Goal: Task Accomplishment & Management: Complete application form

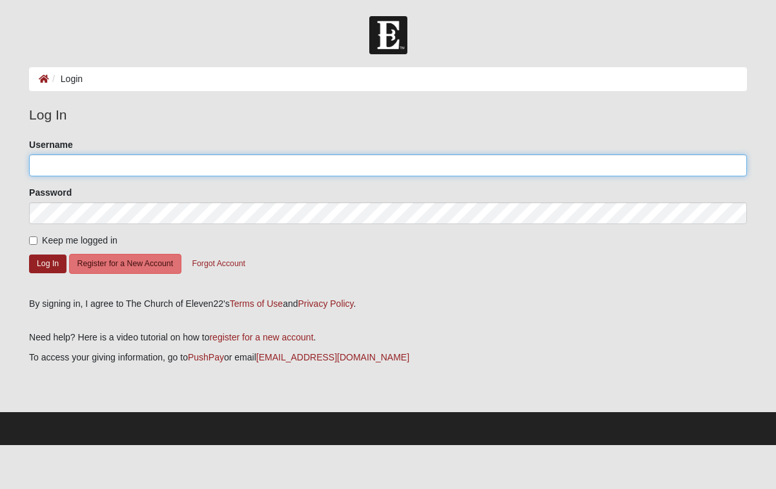
type input "Jenniferhansen"
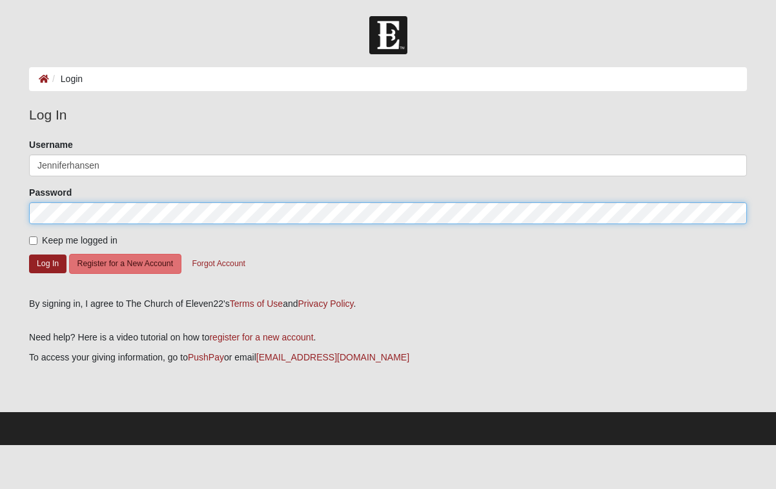
click at [48, 263] on button "Log In" at bounding box center [47, 263] width 37 height 19
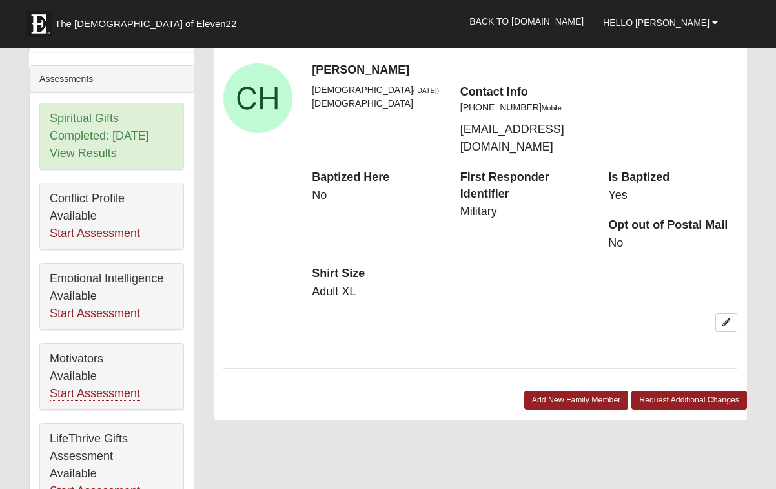
scroll to position [678, 0]
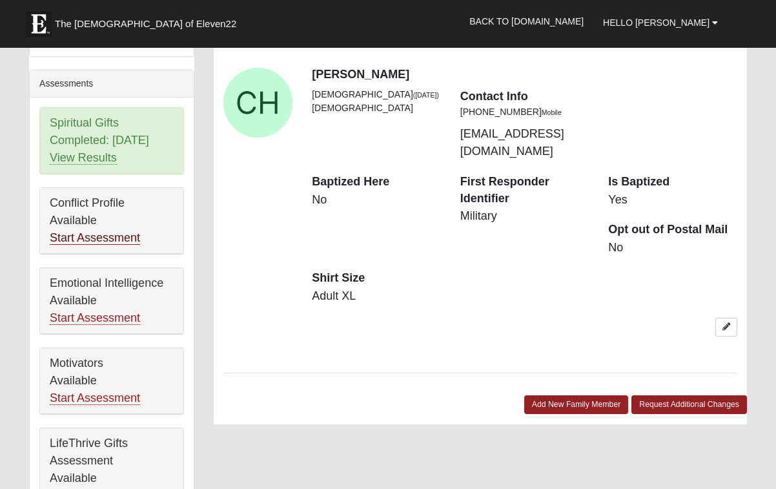
click at [109, 231] on link "Start Assessment" at bounding box center [95, 238] width 90 height 14
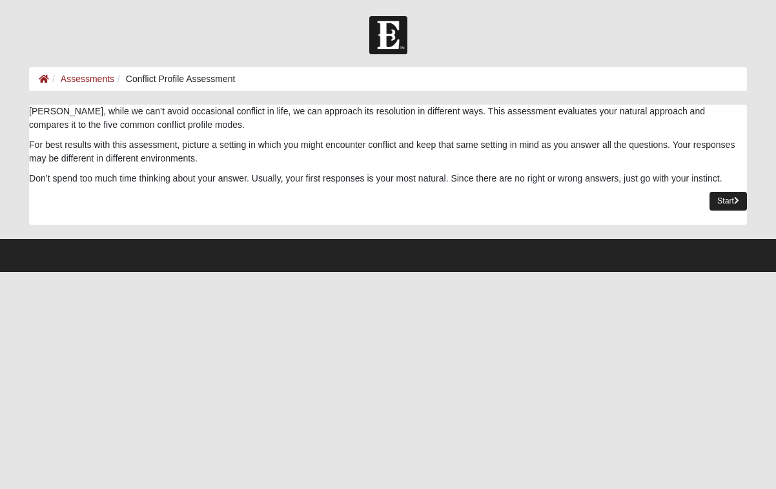
click at [720, 200] on link "Start" at bounding box center [728, 201] width 37 height 19
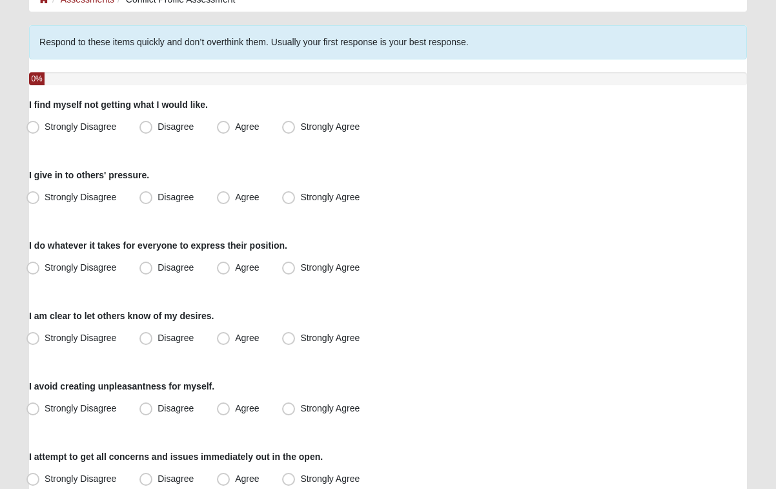
scroll to position [81, 0]
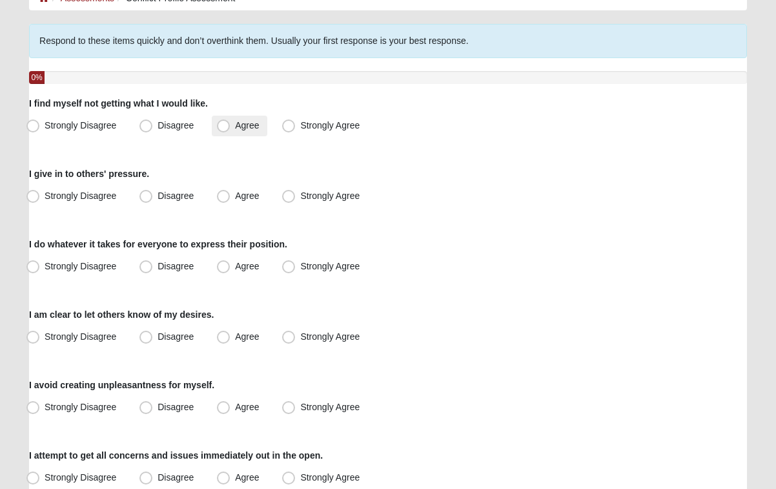
click at [235, 125] on span "Agree" at bounding box center [247, 125] width 24 height 10
click at [223, 125] on input "Agree" at bounding box center [226, 125] width 8 height 8
radio input "true"
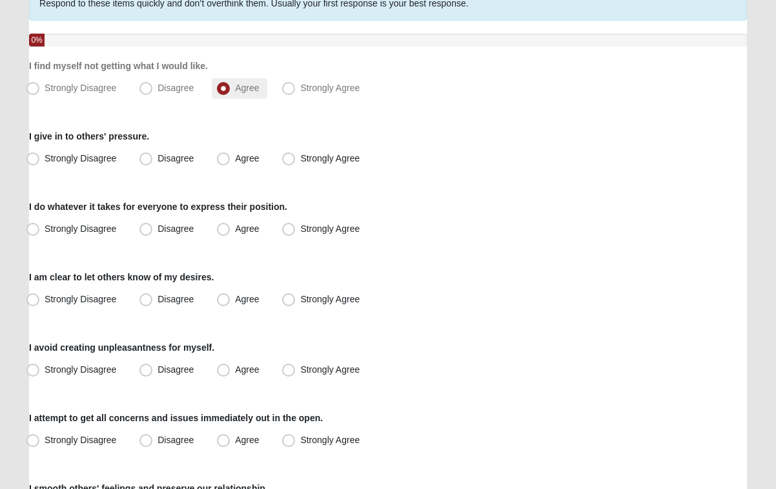
scroll to position [119, 0]
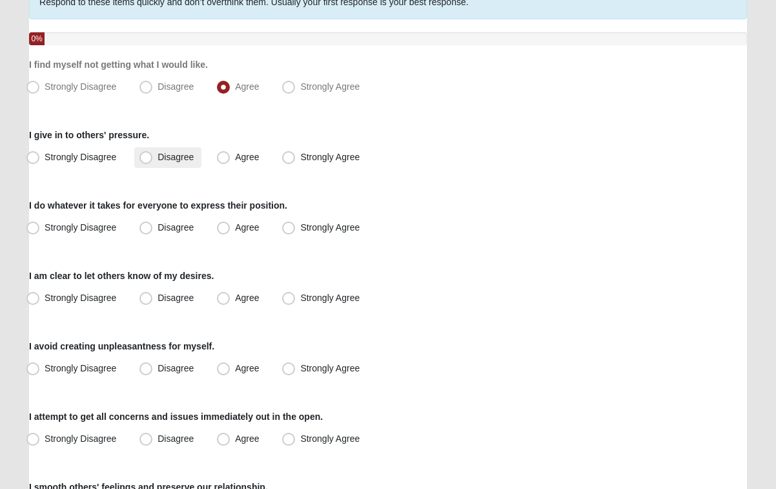
click at [158, 161] on span "Disagree" at bounding box center [176, 157] width 36 height 10
click at [149, 161] on input "Disagree" at bounding box center [149, 157] width 8 height 8
radio input "true"
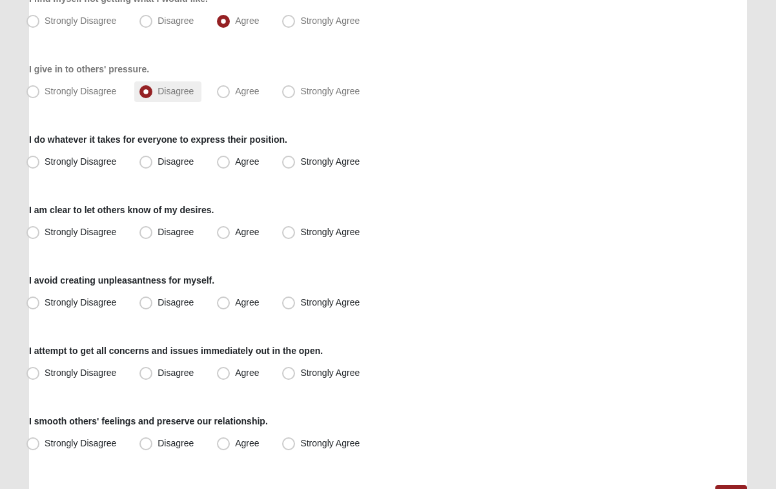
scroll to position [189, 0]
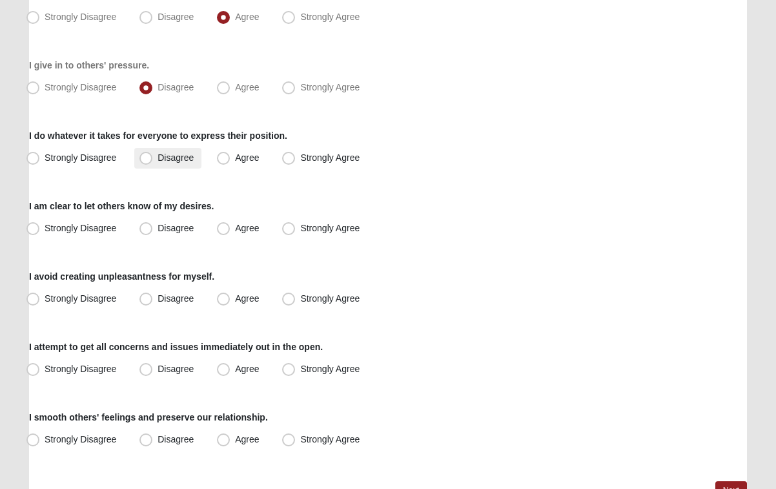
click at [158, 160] on span "Disagree" at bounding box center [176, 157] width 36 height 10
click at [148, 160] on input "Disagree" at bounding box center [149, 158] width 8 height 8
radio input "true"
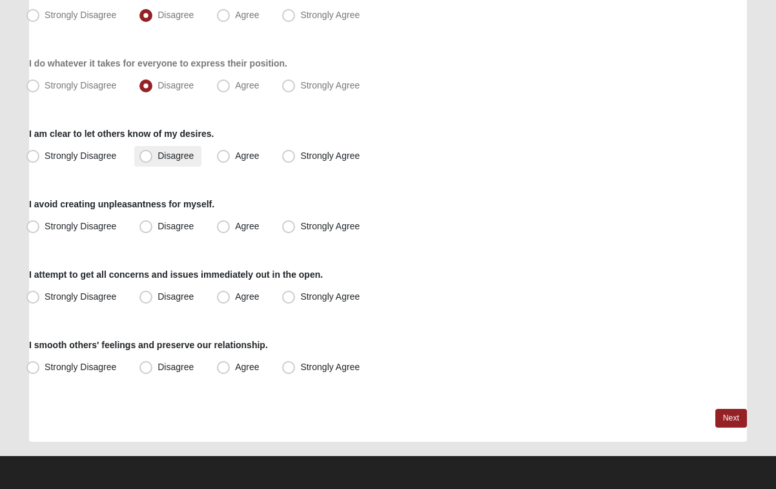
scroll to position [262, 0]
click at [235, 155] on span "Agree" at bounding box center [247, 155] width 24 height 10
click at [223, 155] on input "Agree" at bounding box center [226, 156] width 8 height 8
radio input "true"
click at [158, 222] on span "Disagree" at bounding box center [176, 226] width 36 height 10
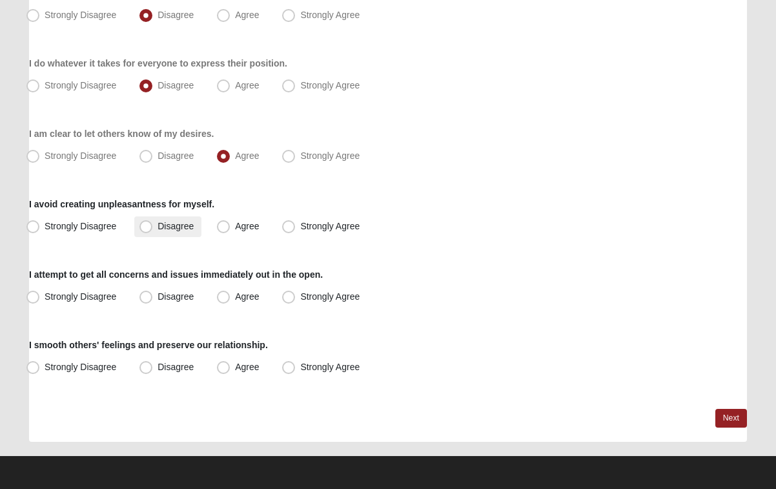
click at [150, 222] on input "Disagree" at bounding box center [149, 226] width 8 height 8
radio input "true"
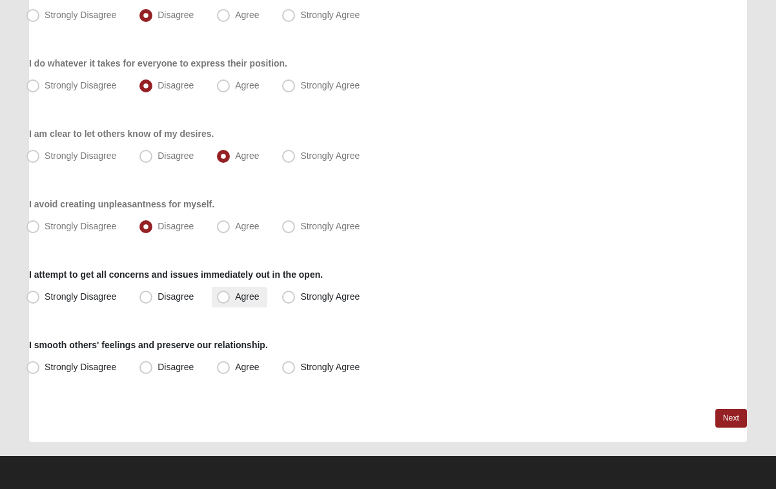
click at [235, 298] on span "Agree" at bounding box center [247, 296] width 24 height 10
click at [226, 298] on input "Agree" at bounding box center [226, 297] width 8 height 8
radio input "true"
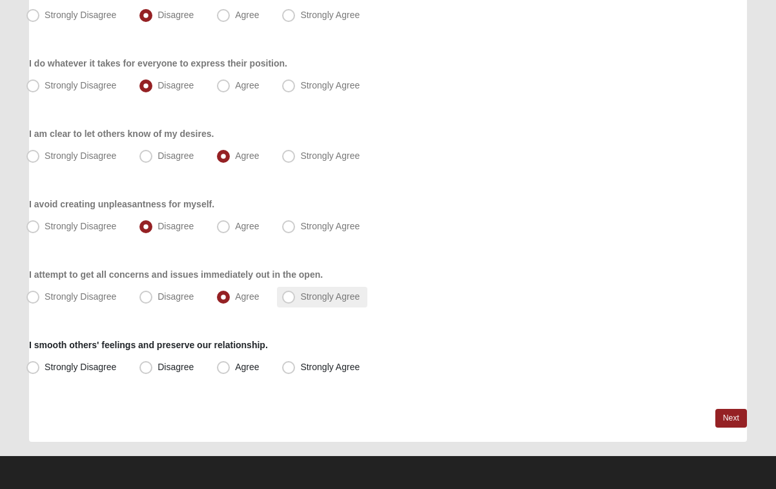
click at [300, 300] on span "Strongly Agree" at bounding box center [329, 296] width 59 height 10
click at [287, 300] on input "Strongly Agree" at bounding box center [291, 297] width 8 height 8
radio input "true"
click at [158, 369] on span "Disagree" at bounding box center [176, 367] width 36 height 10
click at [150, 369] on input "Disagree" at bounding box center [149, 367] width 8 height 8
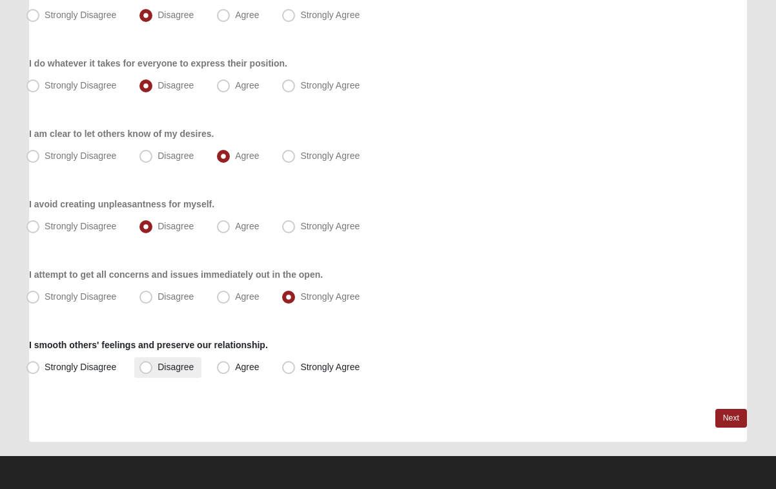
radio input "true"
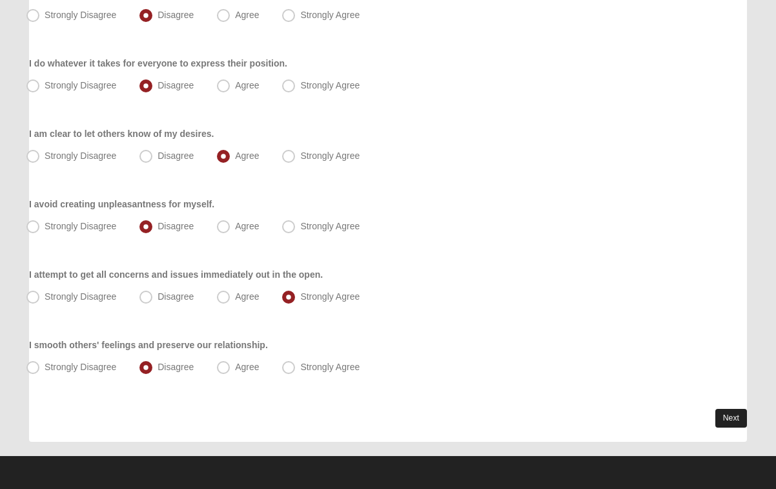
click at [736, 417] on link "Next" at bounding box center [732, 418] width 32 height 19
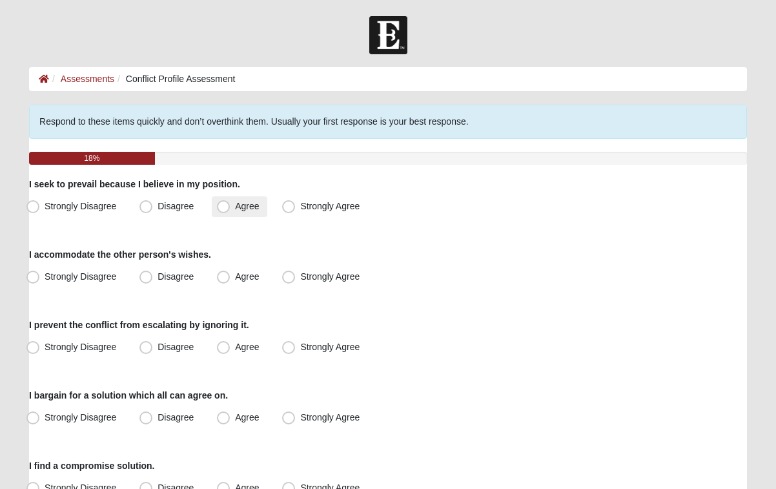
click at [235, 207] on span "Agree" at bounding box center [247, 206] width 24 height 10
click at [229, 207] on input "Agree" at bounding box center [226, 206] width 8 height 8
radio input "true"
click at [235, 280] on span "Agree" at bounding box center [247, 276] width 24 height 10
click at [225, 280] on input "Agree" at bounding box center [226, 277] width 8 height 8
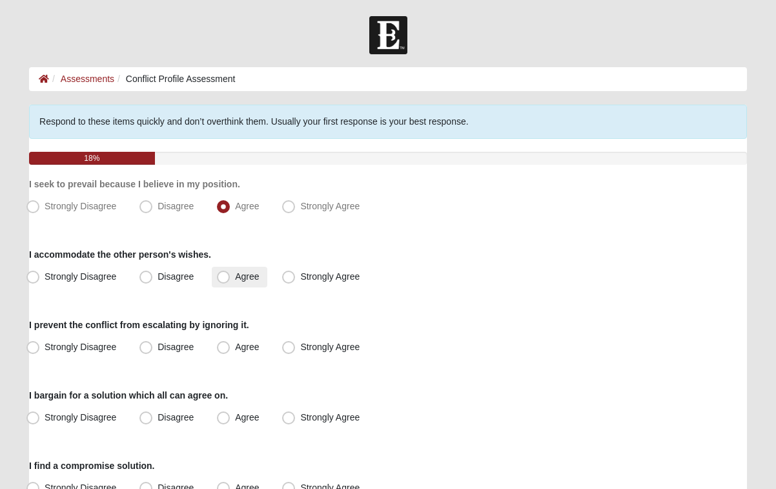
radio input "true"
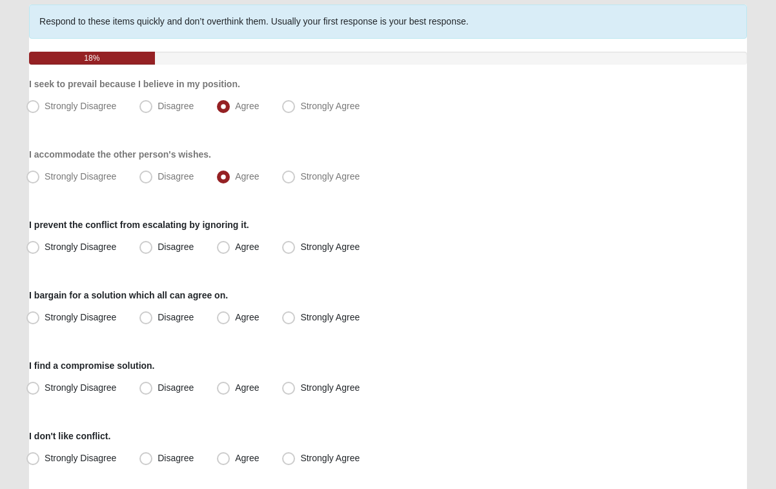
scroll to position [102, 0]
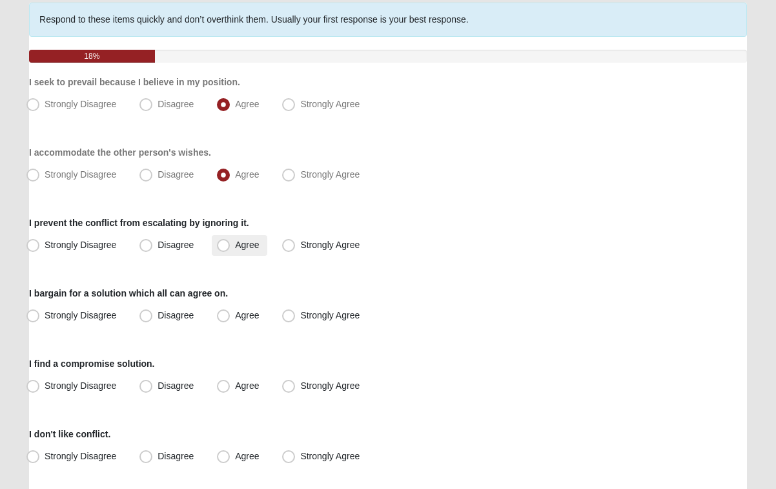
click at [235, 249] on span "Agree" at bounding box center [247, 245] width 24 height 10
click at [231, 249] on input "Agree" at bounding box center [226, 245] width 8 height 8
radio input "true"
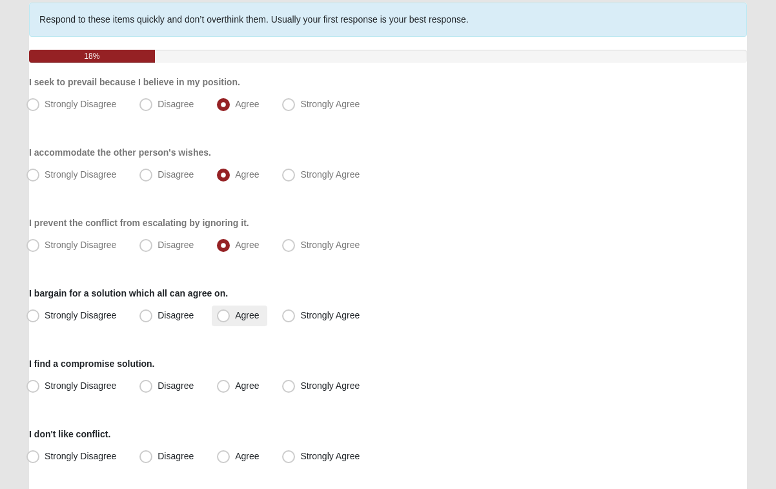
click at [234, 316] on label "Agree" at bounding box center [239, 316] width 55 height 21
click at [231, 316] on input "Agree" at bounding box center [226, 315] width 8 height 8
radio input "true"
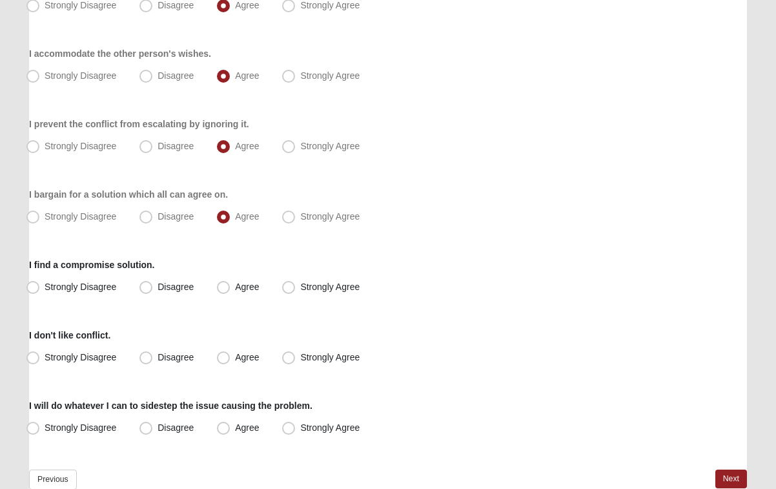
scroll to position [205, 0]
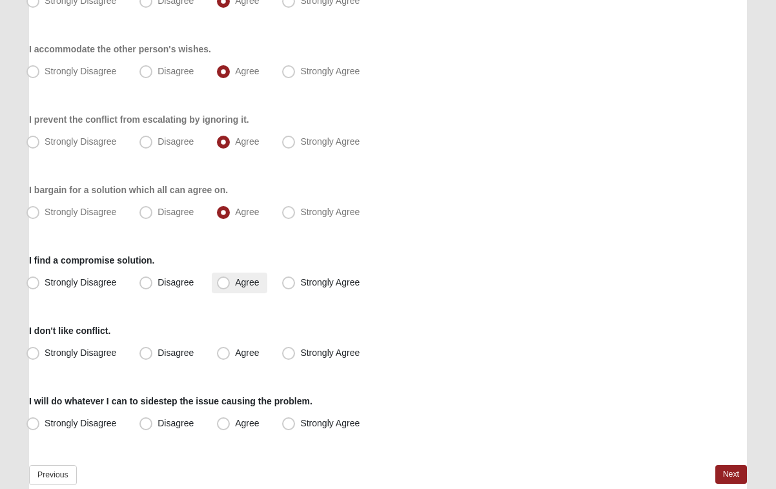
click at [235, 286] on span "Agree" at bounding box center [247, 282] width 24 height 10
click at [225, 286] on input "Agree" at bounding box center [226, 282] width 8 height 8
radio input "true"
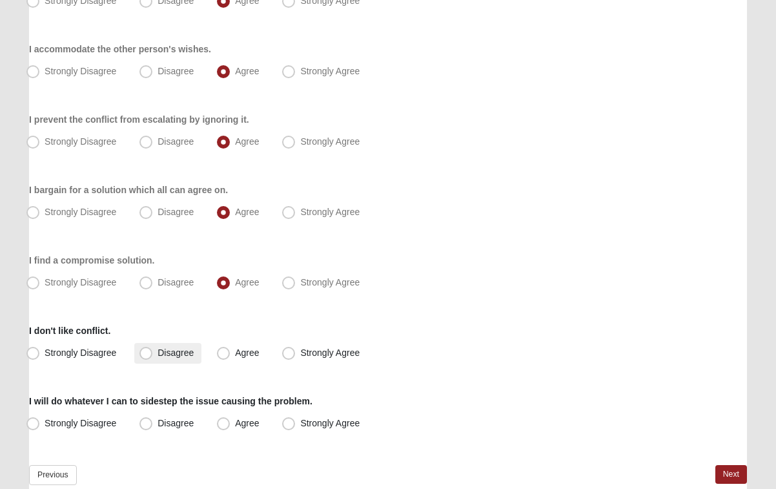
click at [165, 350] on span "Disagree" at bounding box center [176, 352] width 36 height 10
click at [153, 350] on input "Disagree" at bounding box center [149, 353] width 8 height 8
radio input "true"
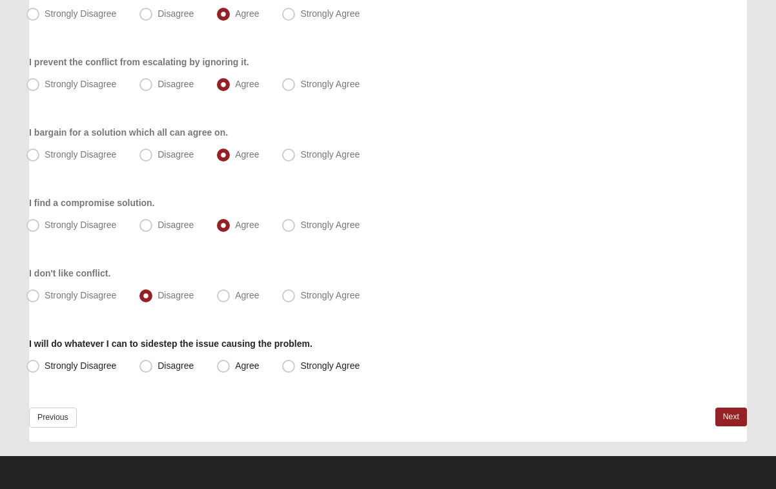
scroll to position [263, 0]
click at [161, 367] on span "Disagree" at bounding box center [176, 365] width 36 height 10
click at [153, 367] on input "Disagree" at bounding box center [149, 366] width 8 height 8
radio input "true"
click at [54, 362] on span "Strongly Disagree" at bounding box center [81, 365] width 72 height 10
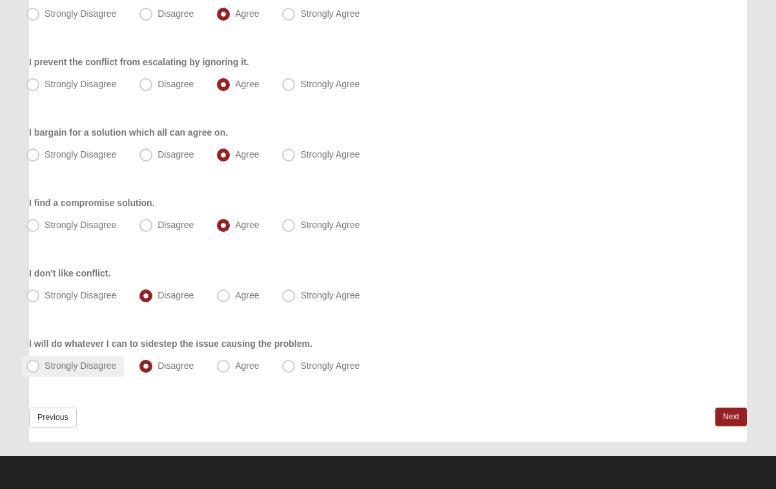
click at [40, 362] on input "Strongly Disagree" at bounding box center [36, 366] width 8 height 8
radio input "true"
click at [727, 411] on link "Next" at bounding box center [732, 417] width 32 height 19
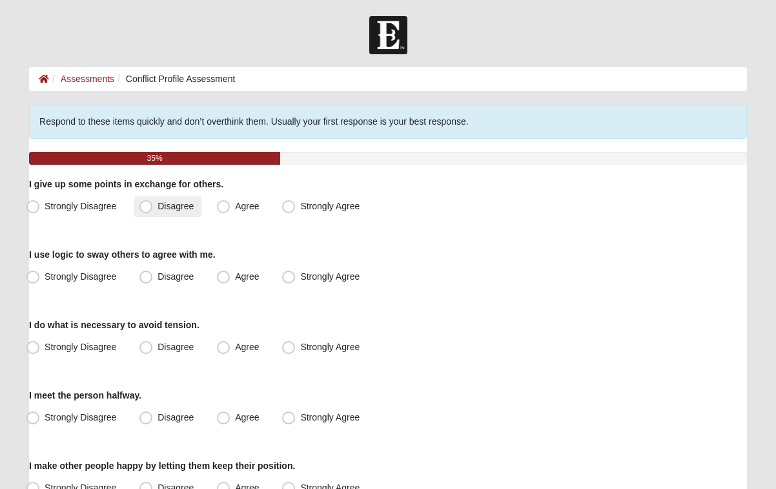
click at [169, 205] on span "Disagree" at bounding box center [176, 206] width 36 height 10
click at [153, 205] on input "Disagree" at bounding box center [149, 206] width 8 height 8
radio input "true"
click at [231, 282] on label "Agree" at bounding box center [239, 277] width 55 height 21
click at [231, 281] on input "Agree" at bounding box center [226, 277] width 8 height 8
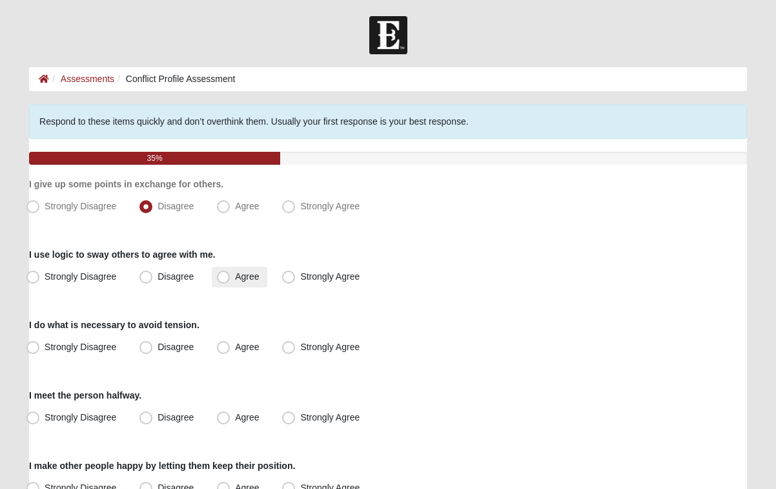
radio input "true"
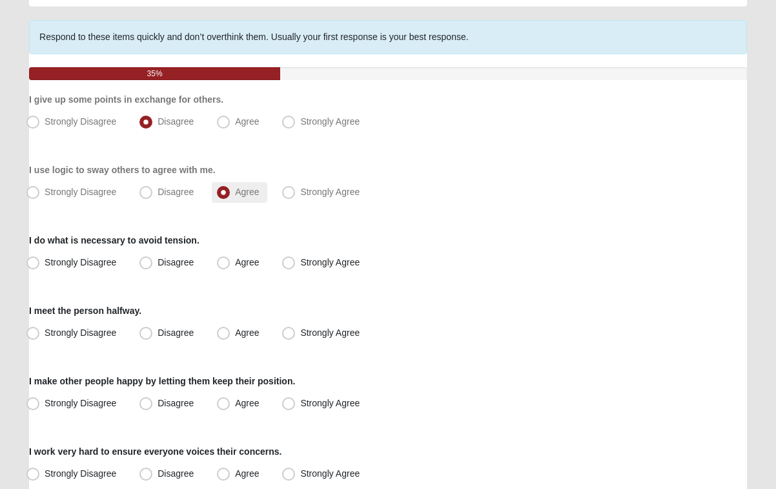
scroll to position [88, 0]
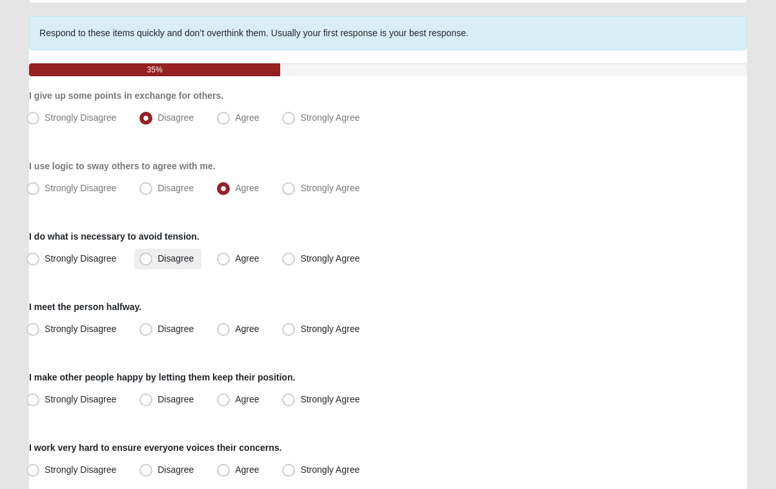
click at [169, 256] on span "Disagree" at bounding box center [176, 258] width 36 height 10
click at [153, 256] on input "Disagree" at bounding box center [149, 258] width 8 height 8
radio input "true"
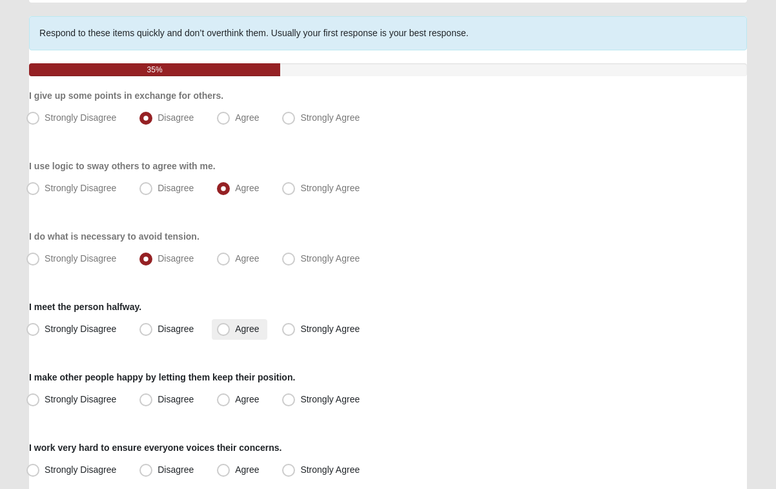
click at [235, 331] on span "Agree" at bounding box center [247, 329] width 24 height 10
click at [223, 331] on input "Agree" at bounding box center [226, 329] width 8 height 8
radio input "true"
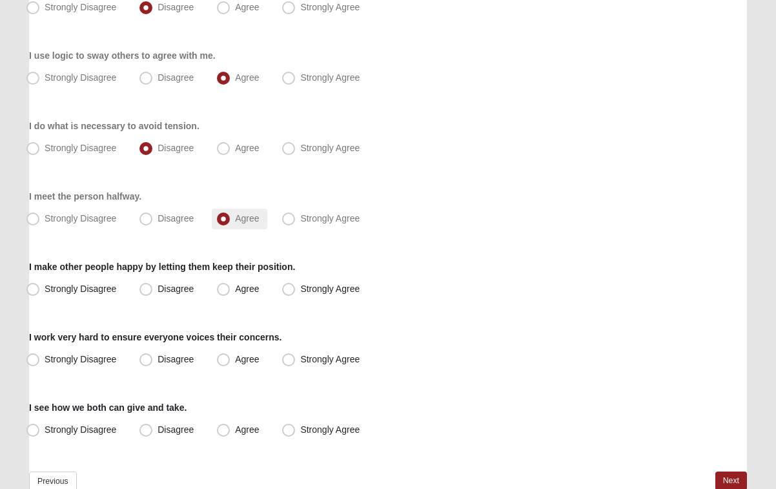
scroll to position [202, 0]
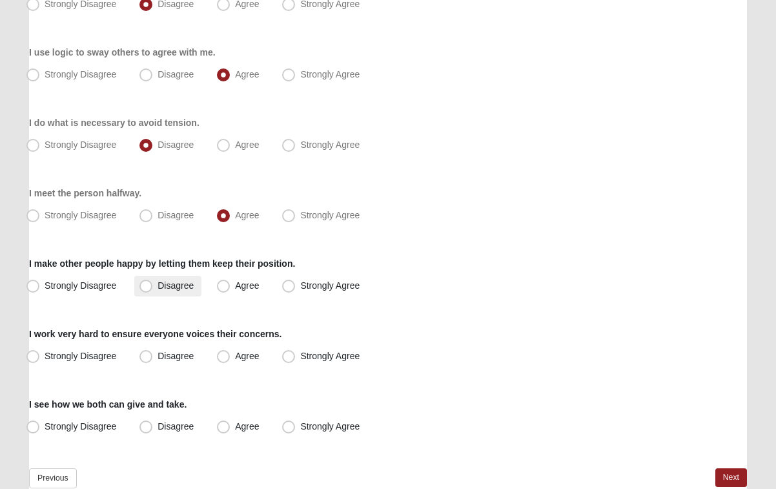
click at [158, 288] on span "Disagree" at bounding box center [176, 285] width 36 height 10
click at [150, 288] on input "Disagree" at bounding box center [149, 286] width 8 height 8
radio input "true"
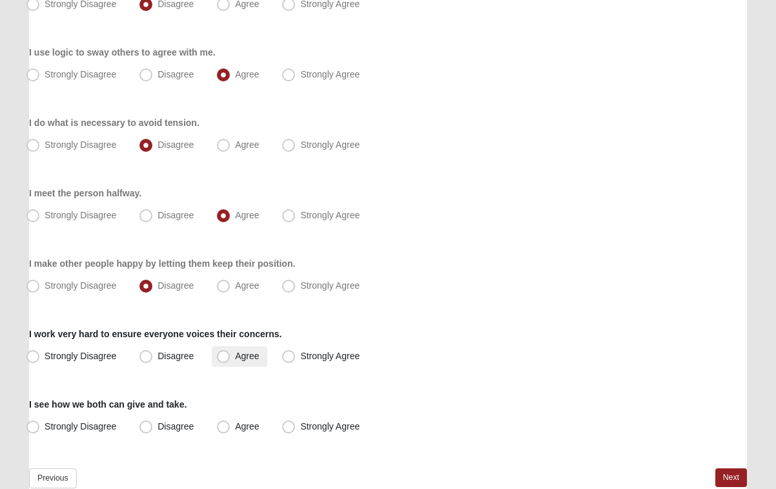
click at [235, 357] on span "Agree" at bounding box center [247, 356] width 24 height 10
click at [223, 357] on input "Agree" at bounding box center [226, 356] width 8 height 8
radio input "true"
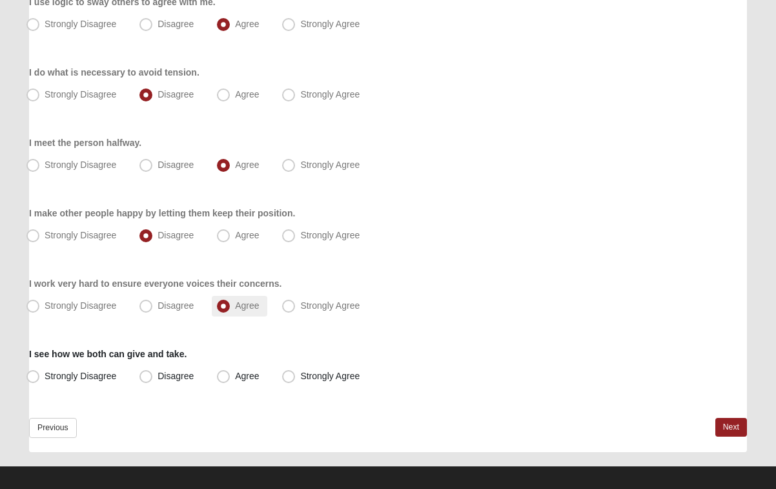
scroll to position [258, 0]
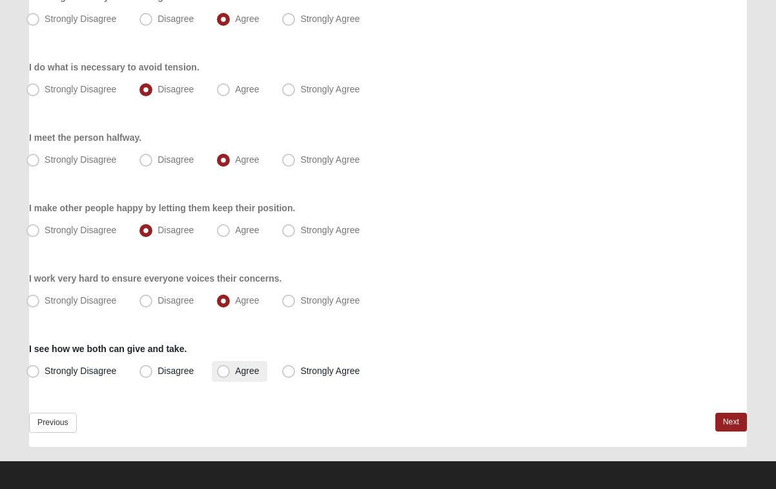
click at [235, 375] on span "Agree" at bounding box center [247, 371] width 24 height 10
click at [227, 375] on input "Agree" at bounding box center [226, 371] width 8 height 8
radio input "true"
click at [722, 420] on link "Next" at bounding box center [732, 422] width 32 height 19
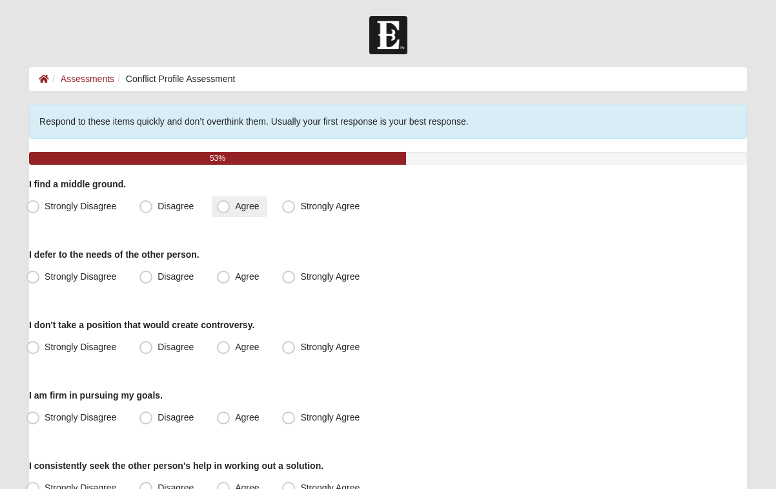
click at [235, 209] on span "Agree" at bounding box center [247, 206] width 24 height 10
click at [229, 209] on input "Agree" at bounding box center [226, 206] width 8 height 8
radio input "true"
click at [187, 278] on span "Disagree" at bounding box center [176, 276] width 36 height 10
click at [153, 278] on input "Disagree" at bounding box center [149, 277] width 8 height 8
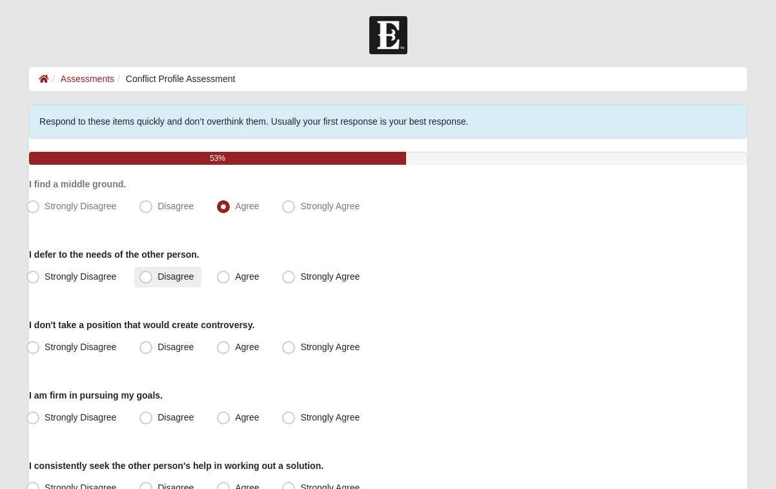
radio input "true"
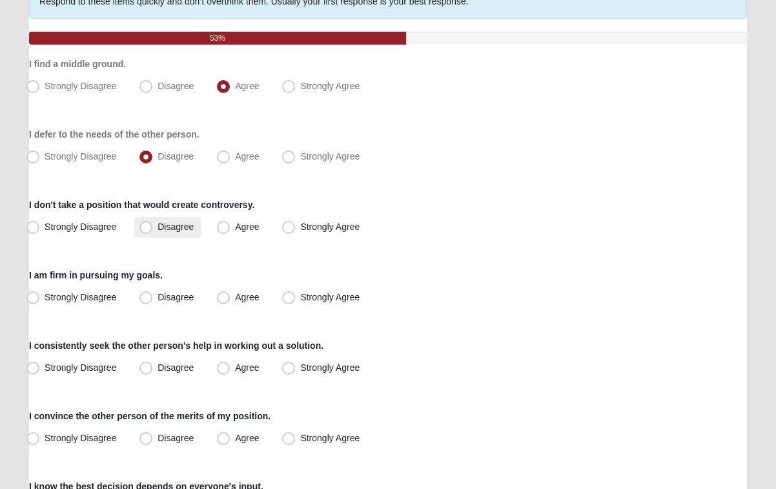
scroll to position [121, 0]
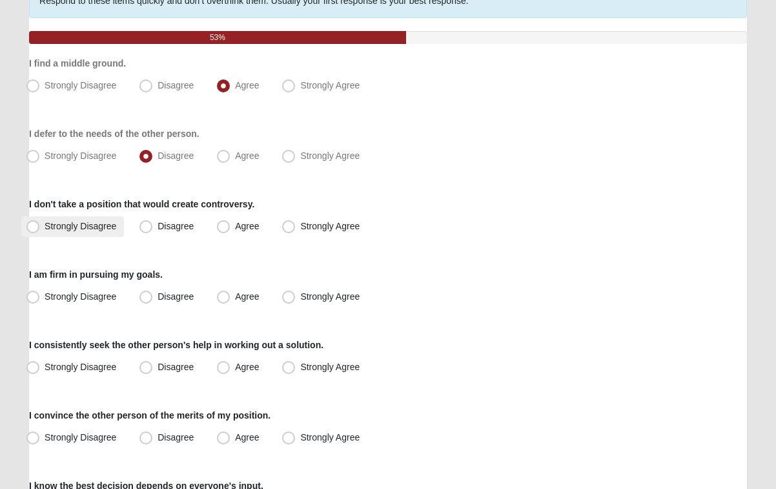
click at [79, 229] on span "Strongly Disagree" at bounding box center [81, 226] width 72 height 10
click at [40, 229] on input "Strongly Disagree" at bounding box center [36, 226] width 8 height 8
radio input "true"
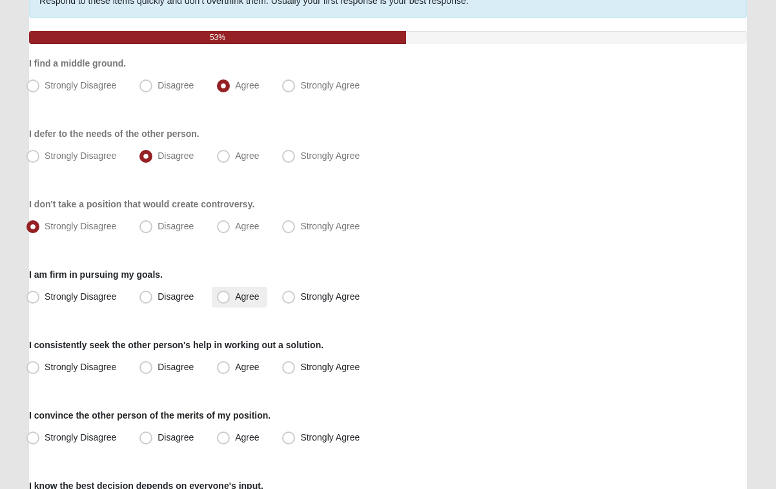
click at [235, 297] on span "Agree" at bounding box center [247, 296] width 24 height 10
click at [229, 297] on input "Agree" at bounding box center [226, 297] width 8 height 8
radio input "true"
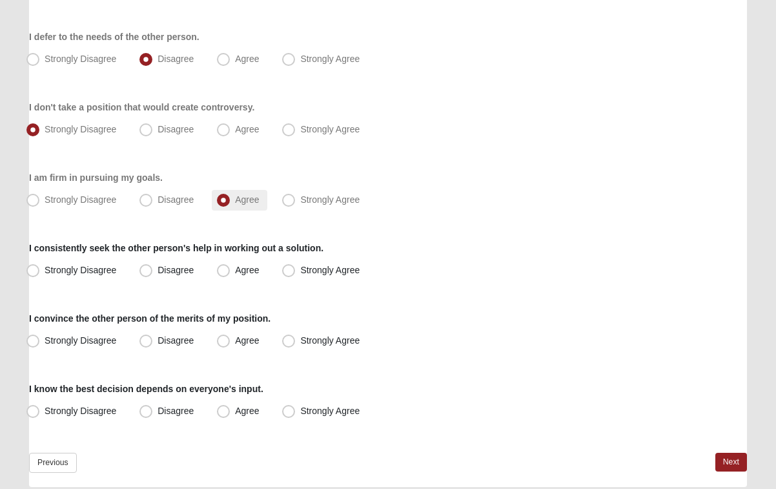
scroll to position [219, 0]
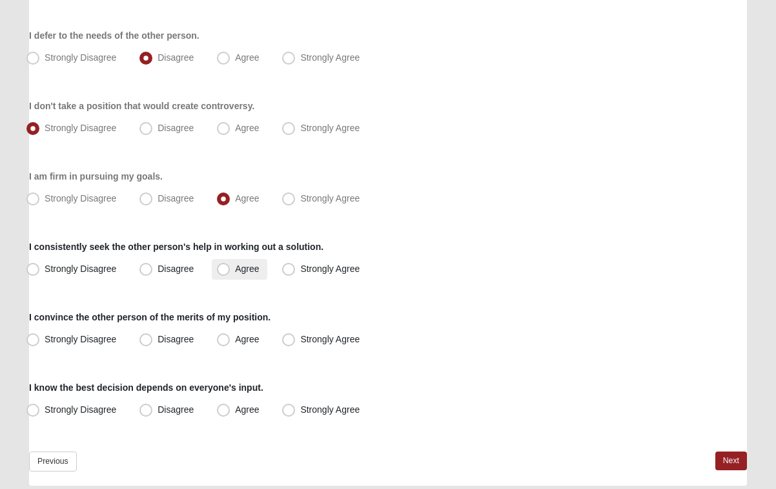
click at [231, 270] on label "Agree" at bounding box center [239, 269] width 55 height 21
click at [231, 270] on input "Agree" at bounding box center [226, 269] width 8 height 8
radio input "true"
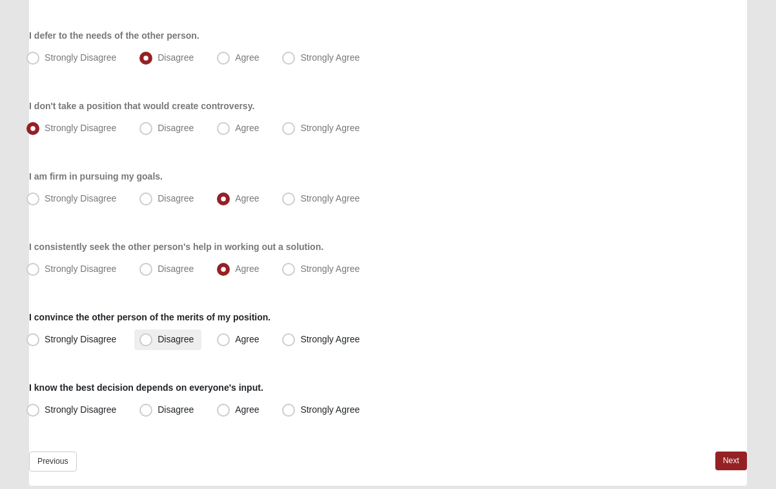
click at [175, 336] on span "Disagree" at bounding box center [176, 339] width 36 height 10
click at [153, 336] on input "Disagree" at bounding box center [149, 339] width 8 height 8
radio input "true"
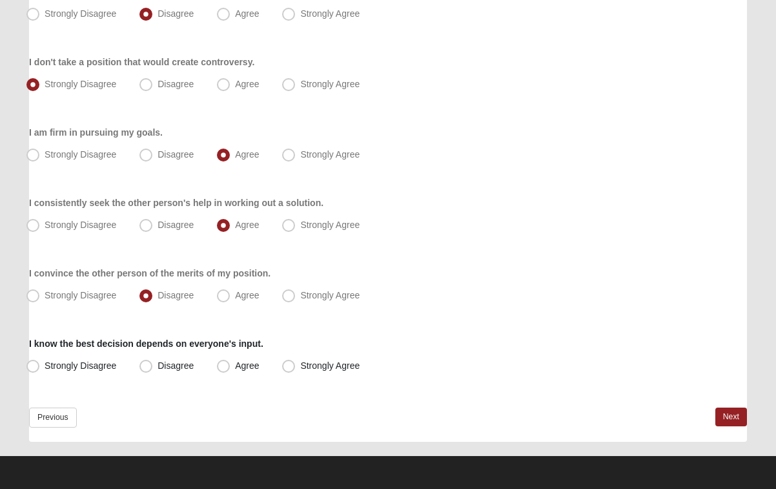
scroll to position [263, 0]
click at [235, 363] on span "Agree" at bounding box center [247, 365] width 24 height 10
click at [223, 363] on input "Agree" at bounding box center [226, 366] width 8 height 8
radio input "true"
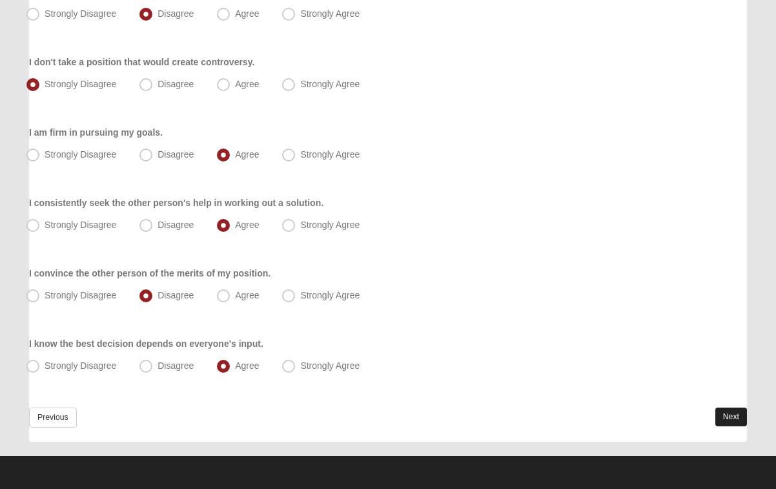
click at [729, 418] on link "Next" at bounding box center [732, 417] width 32 height 19
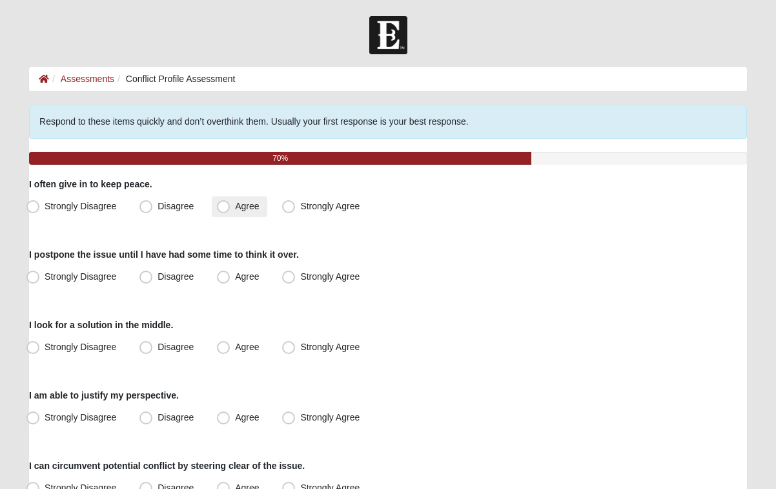
click at [235, 211] on span "Agree" at bounding box center [247, 206] width 24 height 10
click at [229, 211] on input "Agree" at bounding box center [226, 206] width 8 height 8
radio input "true"
click at [171, 273] on span "Disagree" at bounding box center [176, 276] width 36 height 10
click at [153, 273] on input "Disagree" at bounding box center [149, 277] width 8 height 8
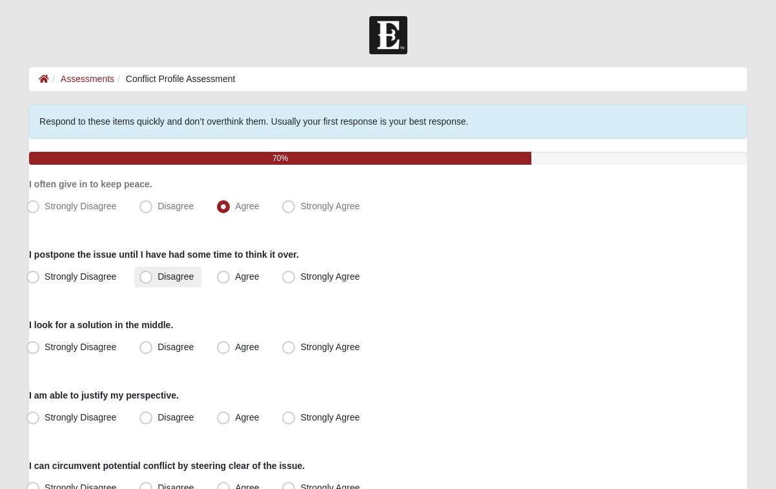
radio input "true"
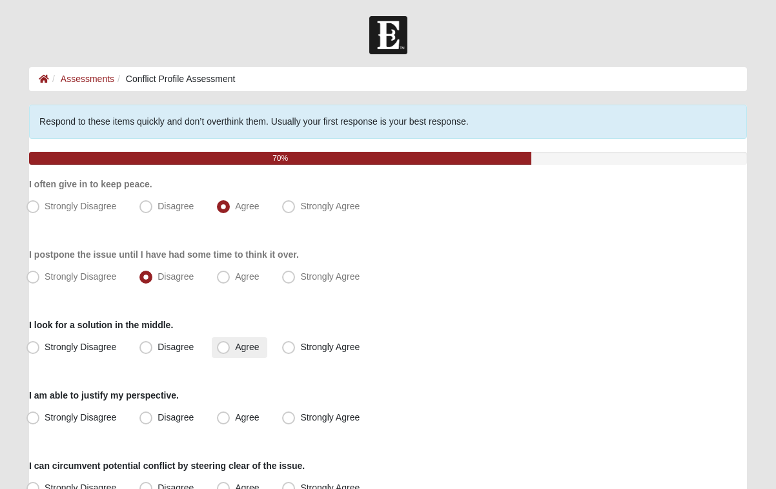
click at [242, 345] on span "Agree" at bounding box center [247, 347] width 24 height 10
click at [231, 345] on input "Agree" at bounding box center [226, 347] width 8 height 8
radio input "true"
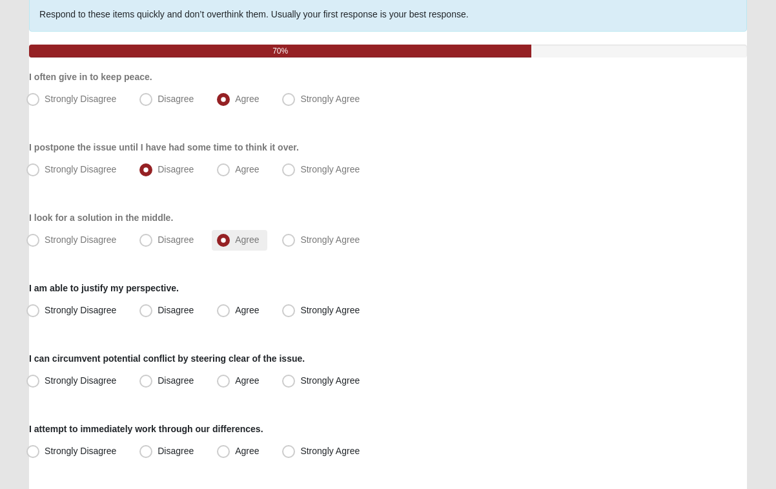
scroll to position [110, 0]
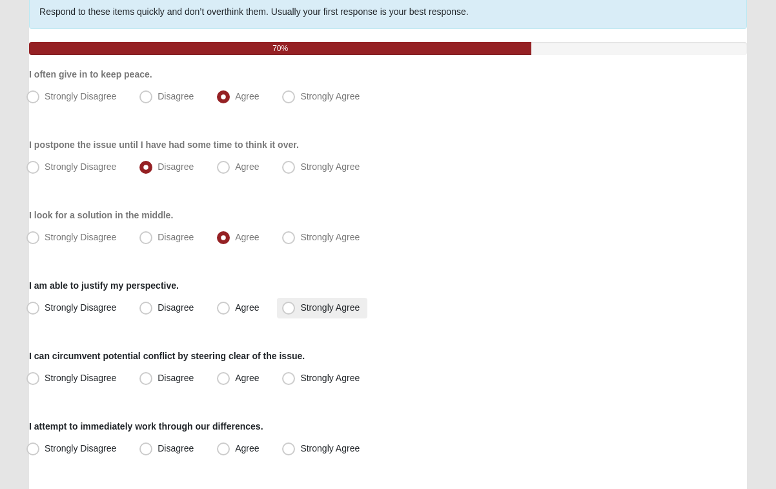
click at [300, 312] on span "Strongly Agree" at bounding box center [329, 307] width 59 height 10
click at [287, 312] on input "Strongly Agree" at bounding box center [291, 308] width 8 height 8
radio input "true"
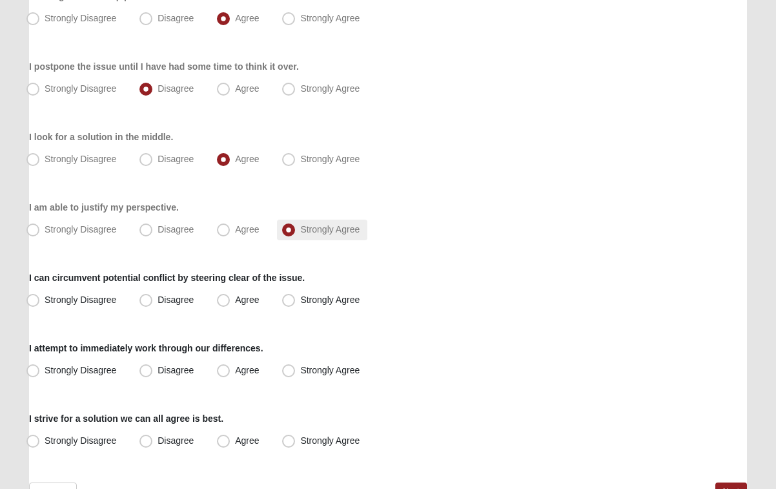
scroll to position [189, 0]
click at [185, 298] on span "Disagree" at bounding box center [176, 299] width 36 height 10
click at [153, 298] on input "Disagree" at bounding box center [149, 299] width 8 height 8
radio input "true"
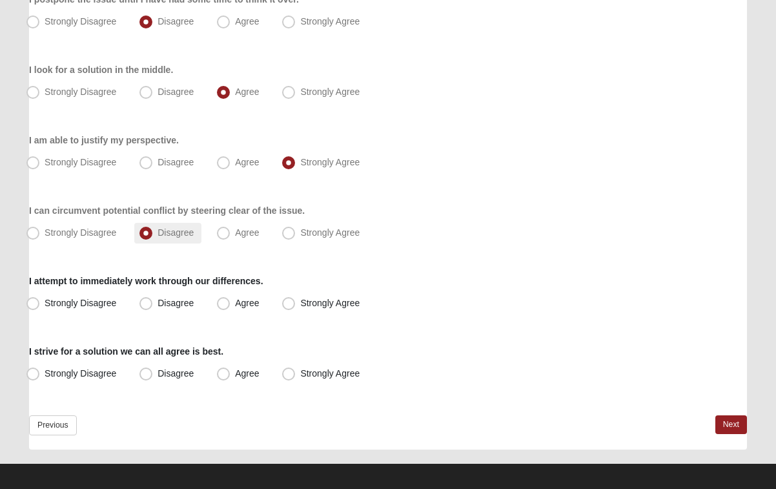
scroll to position [258, 0]
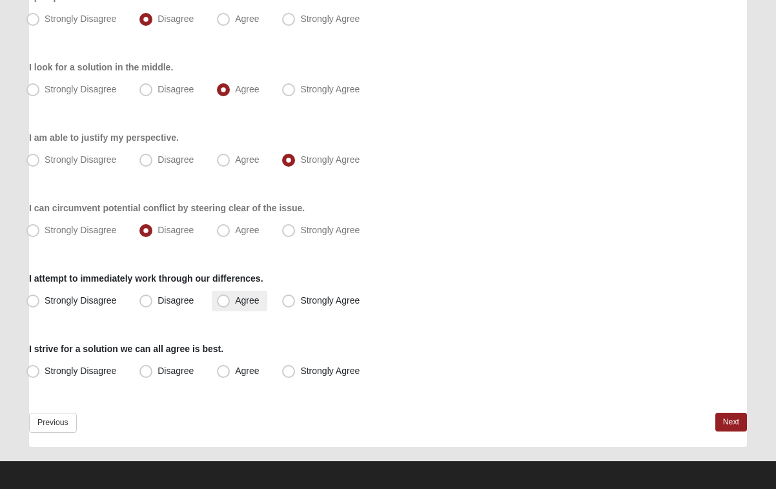
click at [233, 300] on label "Agree" at bounding box center [239, 301] width 55 height 21
click at [231, 300] on input "Agree" at bounding box center [226, 300] width 8 height 8
radio input "true"
click at [300, 299] on span "Strongly Agree" at bounding box center [329, 300] width 59 height 10
click at [295, 299] on input "Strongly Agree" at bounding box center [291, 300] width 8 height 8
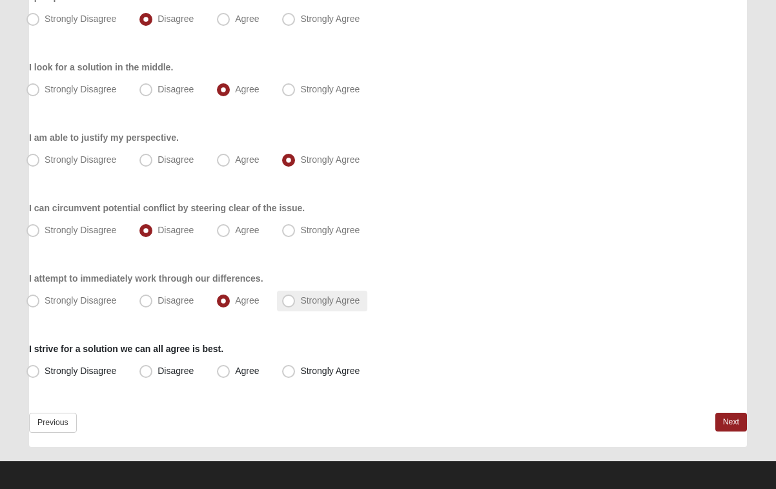
radio input "true"
click at [235, 373] on span "Agree" at bounding box center [247, 371] width 24 height 10
click at [227, 373] on input "Agree" at bounding box center [226, 371] width 8 height 8
radio input "true"
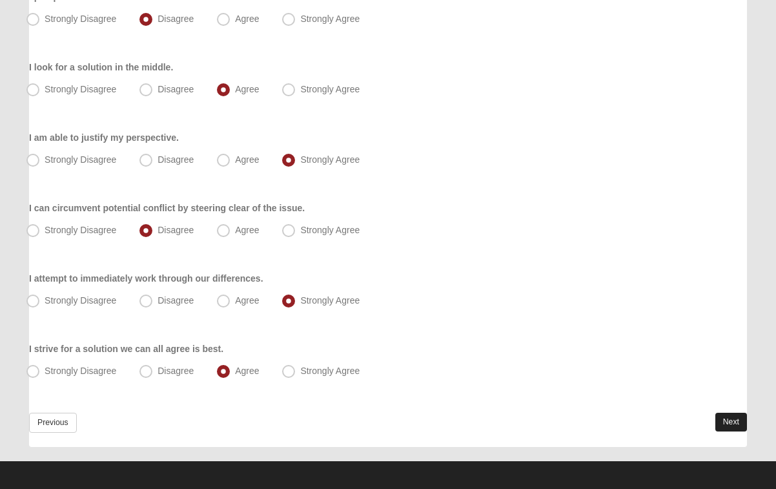
click at [732, 424] on link "Next" at bounding box center [732, 422] width 32 height 19
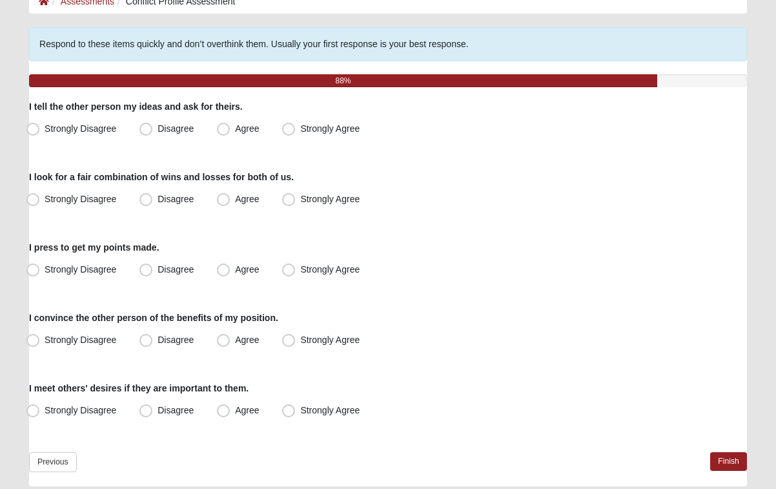
scroll to position [83, 0]
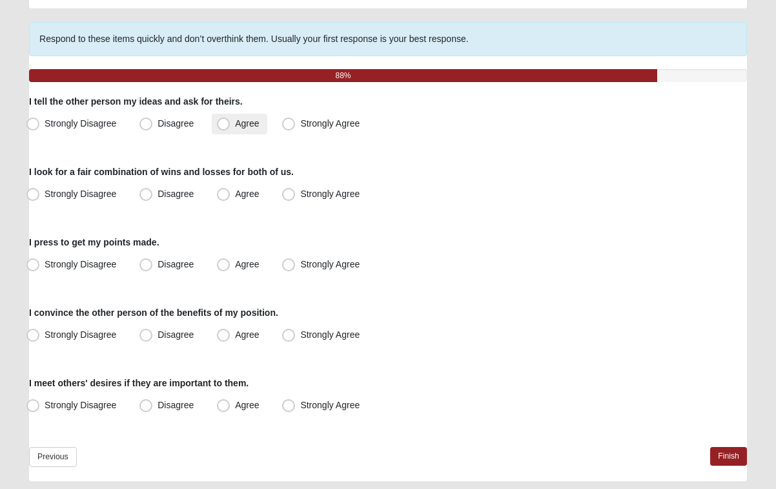
click at [236, 123] on span "Agree" at bounding box center [247, 123] width 24 height 10
click at [231, 123] on input "Agree" at bounding box center [226, 123] width 8 height 8
radio input "true"
click at [240, 192] on span "Agree" at bounding box center [247, 194] width 24 height 10
click at [231, 192] on input "Agree" at bounding box center [226, 194] width 8 height 8
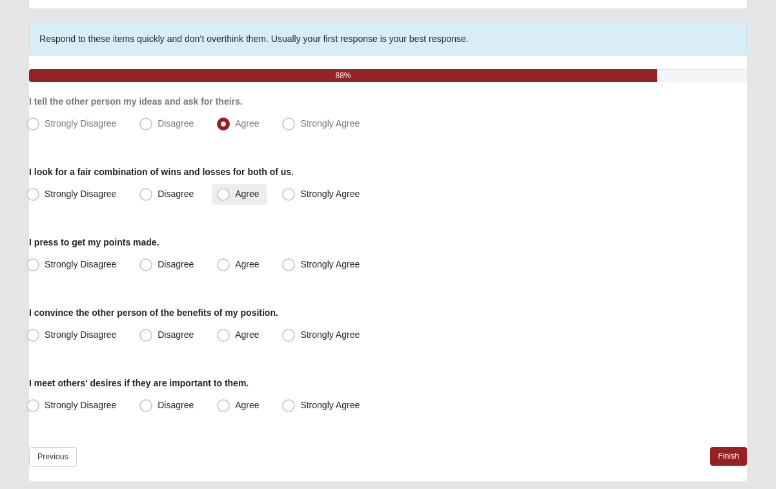
radio input "true"
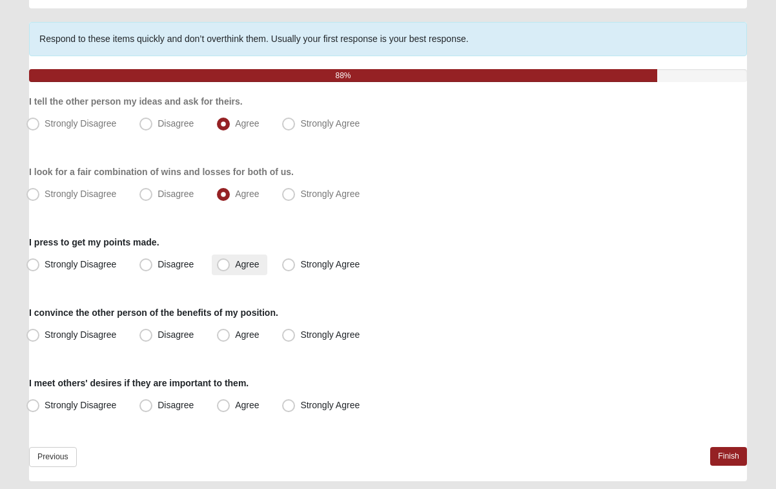
click at [231, 260] on label "Agree" at bounding box center [239, 264] width 55 height 21
click at [231, 260] on input "Agree" at bounding box center [226, 264] width 8 height 8
radio input "true"
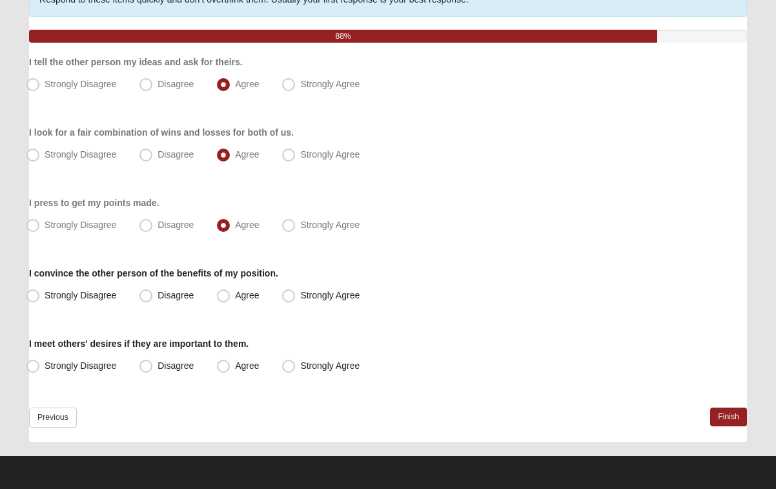
scroll to position [122, 0]
click at [170, 296] on span "Disagree" at bounding box center [176, 295] width 36 height 10
click at [153, 296] on input "Disagree" at bounding box center [149, 295] width 8 height 8
radio input "true"
click at [235, 366] on span "Agree" at bounding box center [247, 365] width 24 height 10
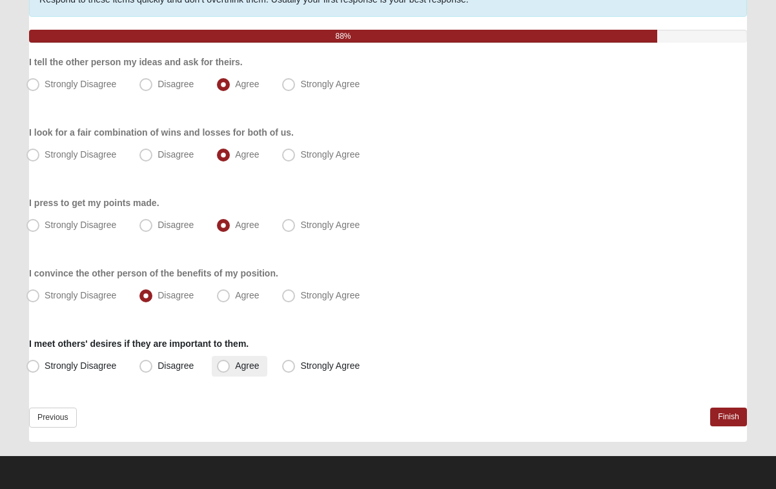
click at [223, 366] on input "Agree" at bounding box center [226, 366] width 8 height 8
radio input "true"
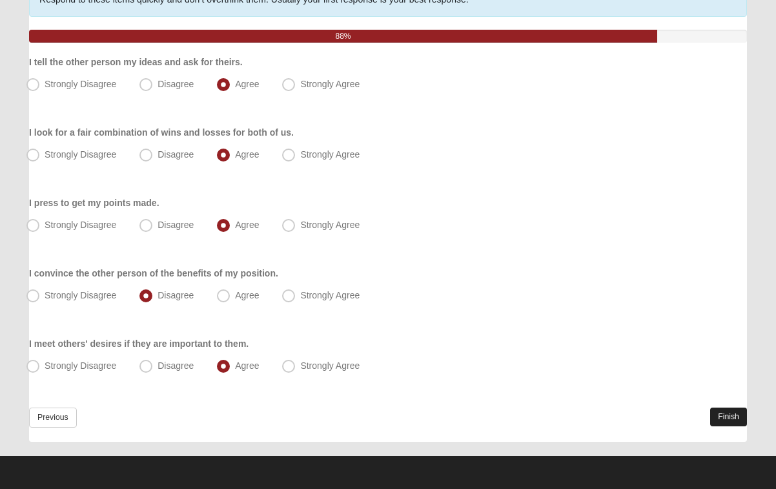
click at [727, 415] on link "Finish" at bounding box center [728, 417] width 37 height 19
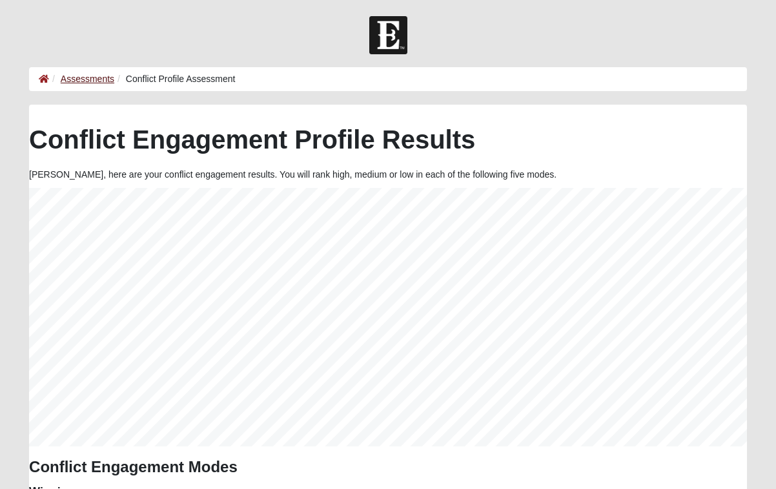
click at [81, 78] on link "Assessments" at bounding box center [88, 79] width 54 height 10
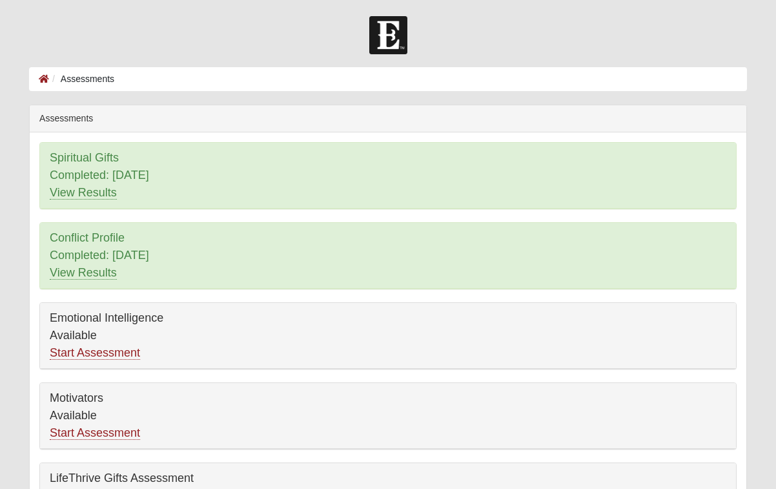
click at [394, 37] on img at bounding box center [388, 35] width 38 height 38
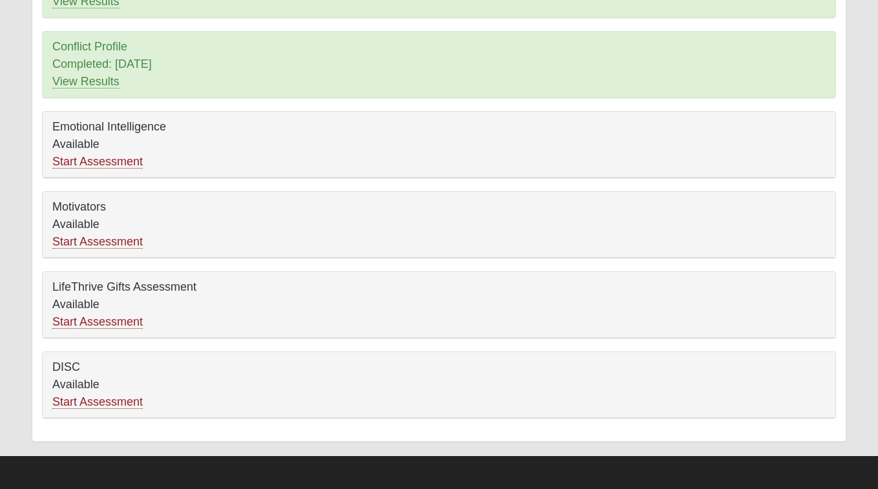
scroll to position [191, 0]
click at [116, 160] on link "Start Assessment" at bounding box center [97, 162] width 90 height 14
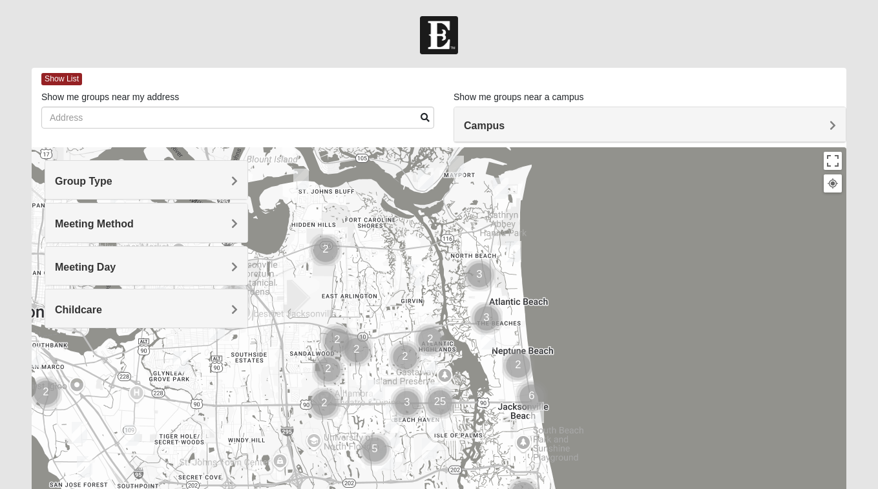
click at [176, 269] on h4 "Meeting Day" at bounding box center [146, 267] width 183 height 12
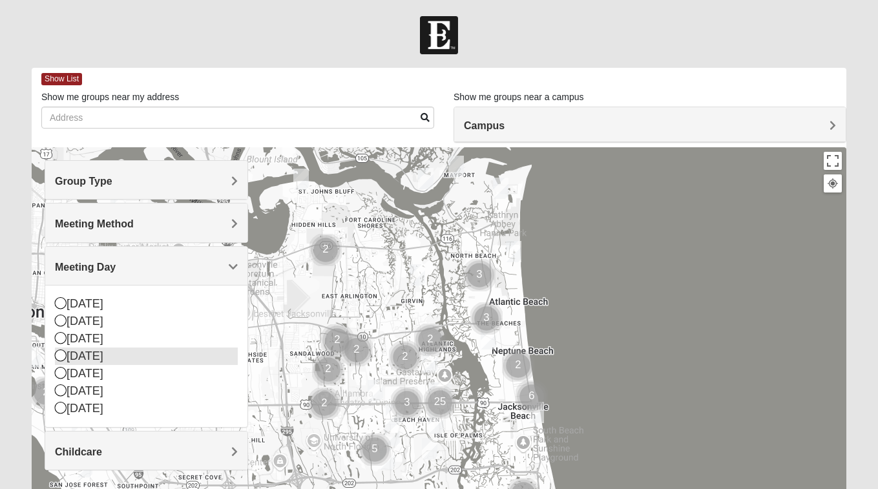
click at [68, 358] on div "[DATE]" at bounding box center [146, 355] width 183 height 17
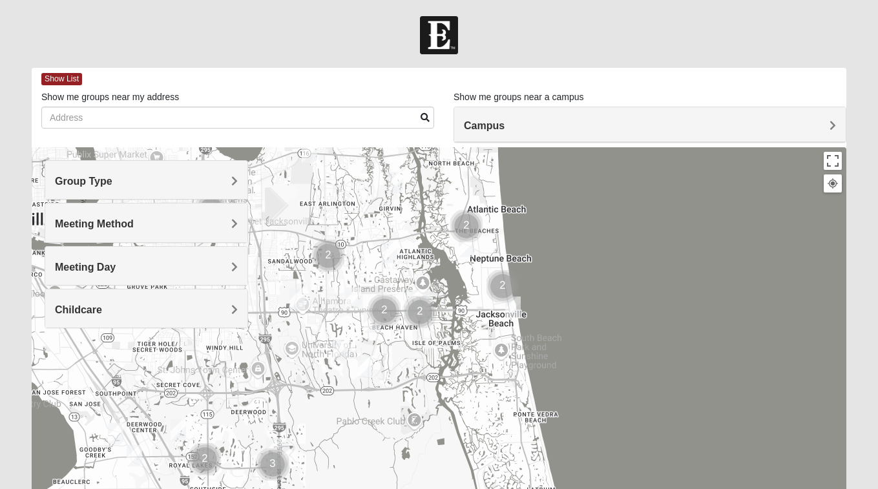
drag, startPoint x: 442, startPoint y: 351, endPoint x: 420, endPoint y: 254, distance: 100.0
click at [420, 254] on div at bounding box center [439, 405] width 814 height 517
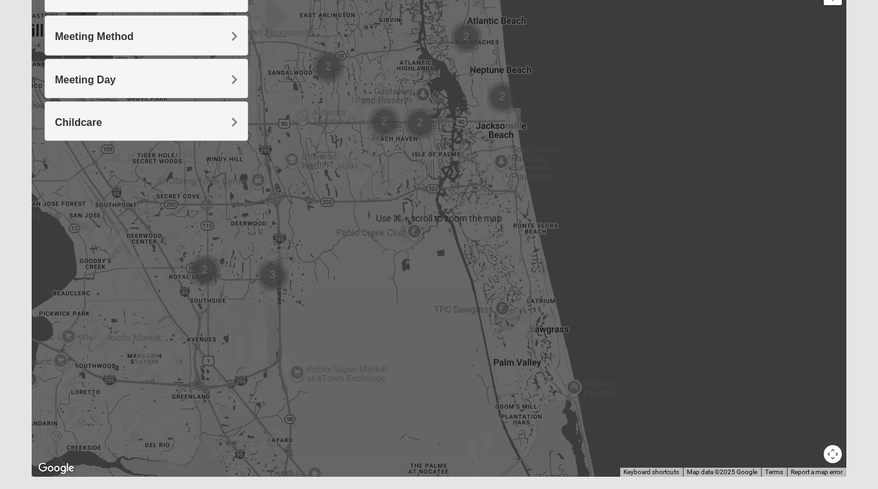
scroll to position [216, 0]
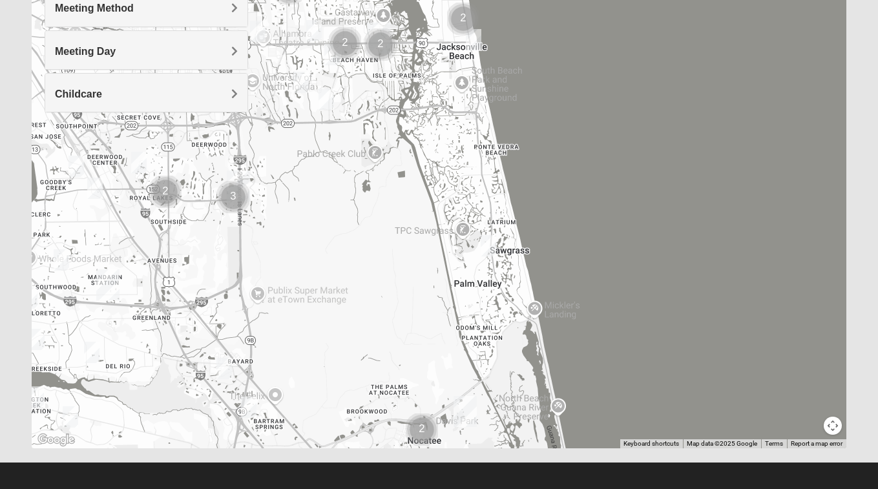
drag, startPoint x: 545, startPoint y: 327, endPoint x: 506, endPoint y: 276, distance: 65.0
click at [506, 276] on div at bounding box center [439, 190] width 814 height 517
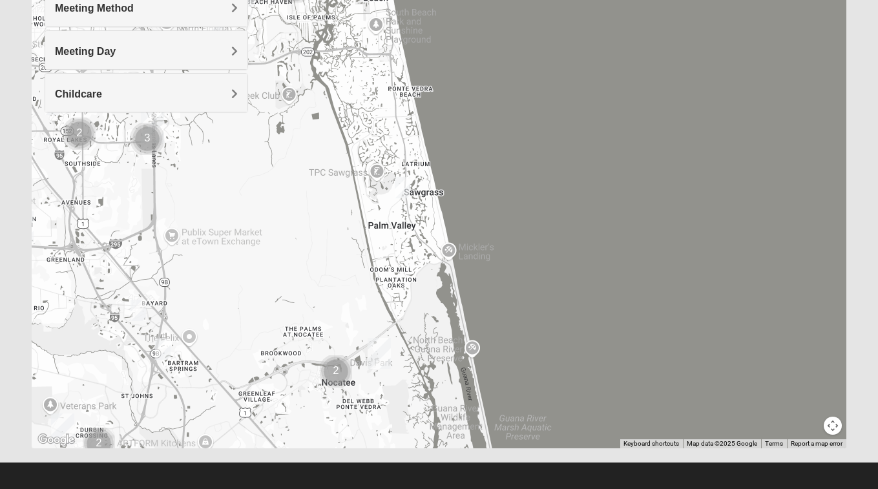
drag, startPoint x: 473, startPoint y: 270, endPoint x: 386, endPoint y: 212, distance: 104.8
click at [386, 212] on div at bounding box center [439, 190] width 814 height 517
click at [400, 184] on img "Mens Sopchak 32082" at bounding box center [403, 187] width 16 height 21
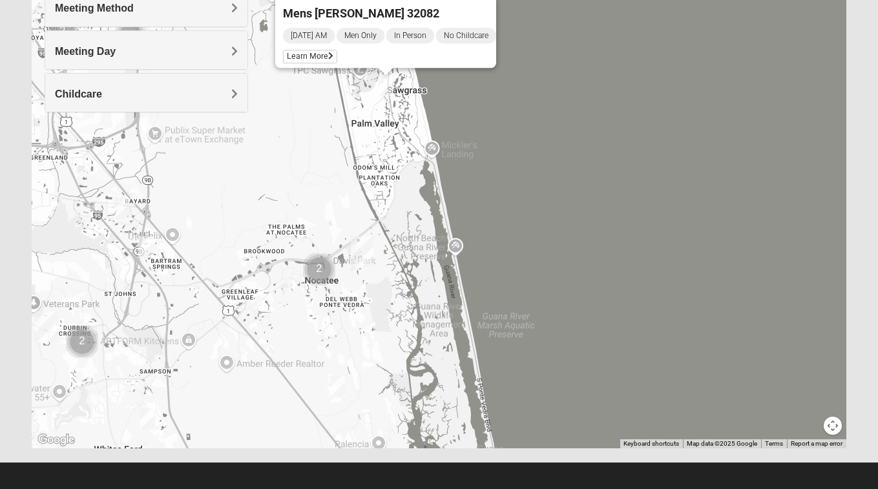
drag, startPoint x: 428, startPoint y: 309, endPoint x: 411, endPoint y: 203, distance: 107.3
click at [411, 203] on div "Mens [PERSON_NAME] 32082 [DATE] AM Men Only In Person No Childcare Learn More" at bounding box center [439, 190] width 814 height 517
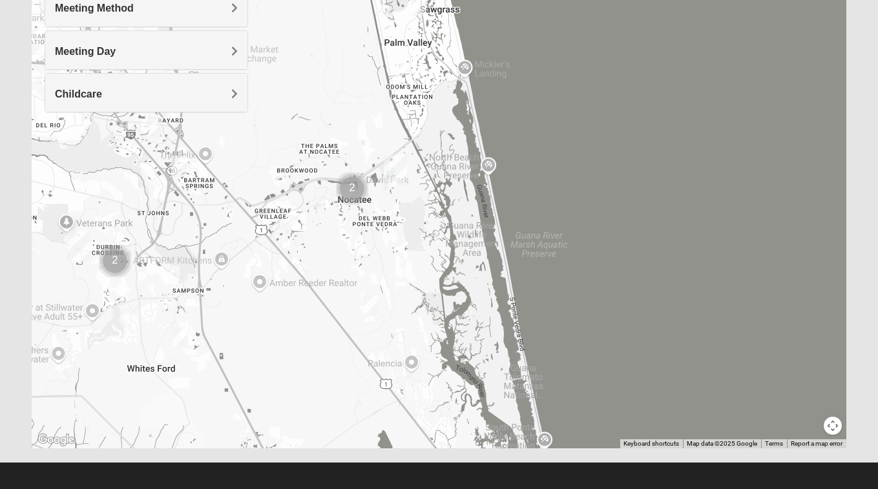
drag, startPoint x: 445, startPoint y: 269, endPoint x: 477, endPoint y: 185, distance: 89.1
click at [477, 185] on div "Mens [PERSON_NAME] 32082 [DATE] AM Men Only In Person No Childcare Learn More" at bounding box center [439, 190] width 814 height 517
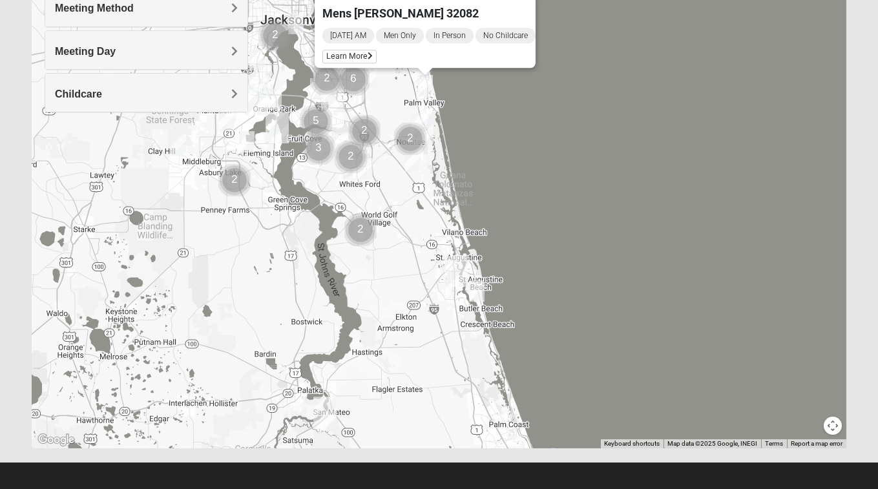
drag, startPoint x: 641, startPoint y: 271, endPoint x: 526, endPoint y: 186, distance: 142.7
click at [526, 187] on div "Mens [PERSON_NAME] 32082 [DATE] AM Men Only In Person No Childcare Learn More" at bounding box center [439, 190] width 814 height 517
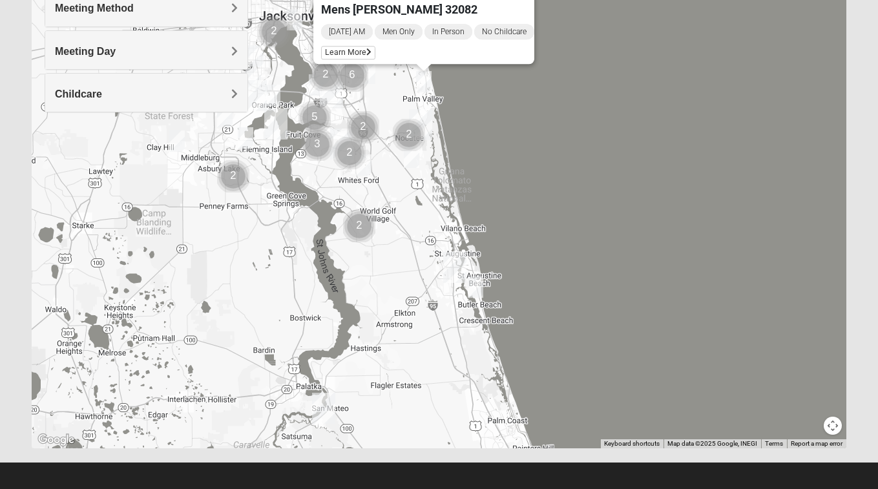
click at [409, 156] on img "Mens Mountford 32081" at bounding box center [412, 157] width 16 height 21
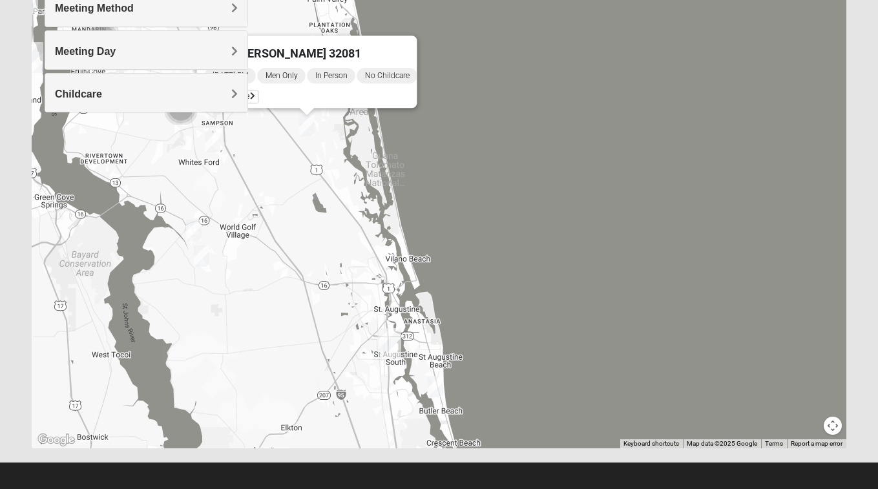
drag, startPoint x: 495, startPoint y: 250, endPoint x: 587, endPoint y: 307, distance: 107.9
click at [589, 308] on div "Mens [PERSON_NAME] 32081 [DATE] PM Men Only In Person No Childcare Learn More" at bounding box center [439, 190] width 814 height 517
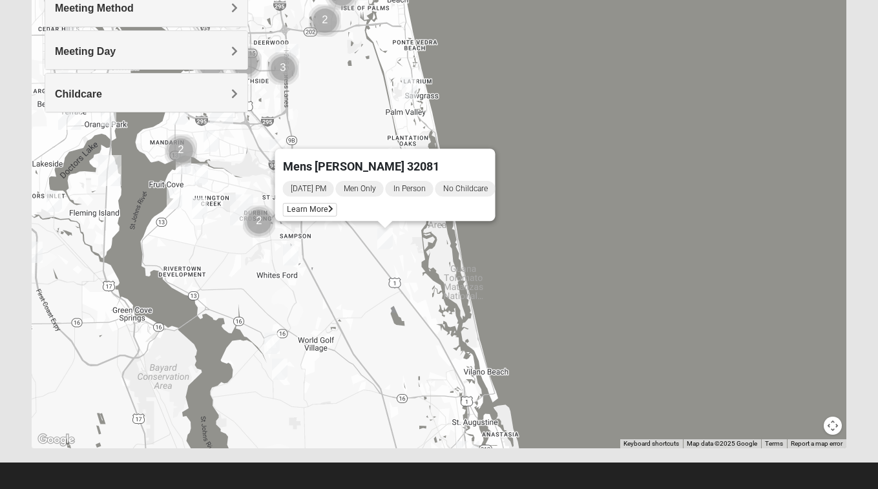
drag, startPoint x: 555, startPoint y: 262, endPoint x: 642, endPoint y: 376, distance: 143.3
click at [643, 377] on div "Mens [PERSON_NAME] 32081 [DATE] PM Men Only In Person No Childcare Learn More" at bounding box center [439, 190] width 814 height 517
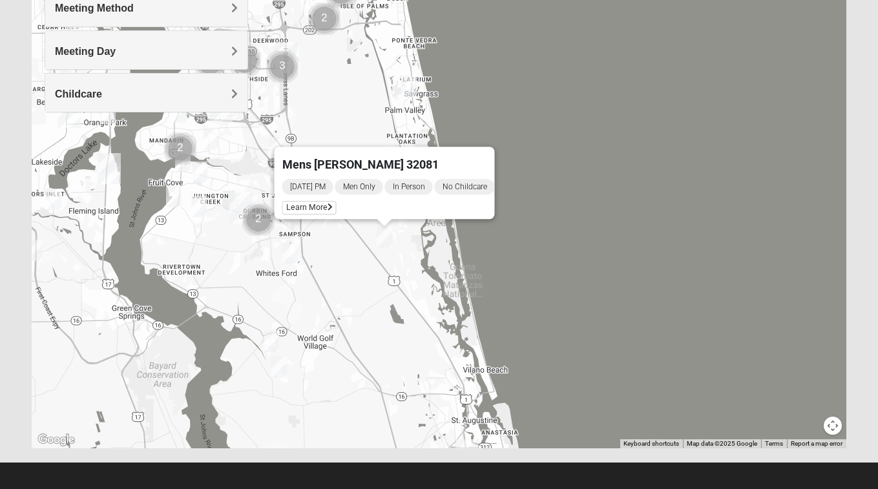
click at [495, 149] on button "Close" at bounding box center [479, 162] width 31 height 31
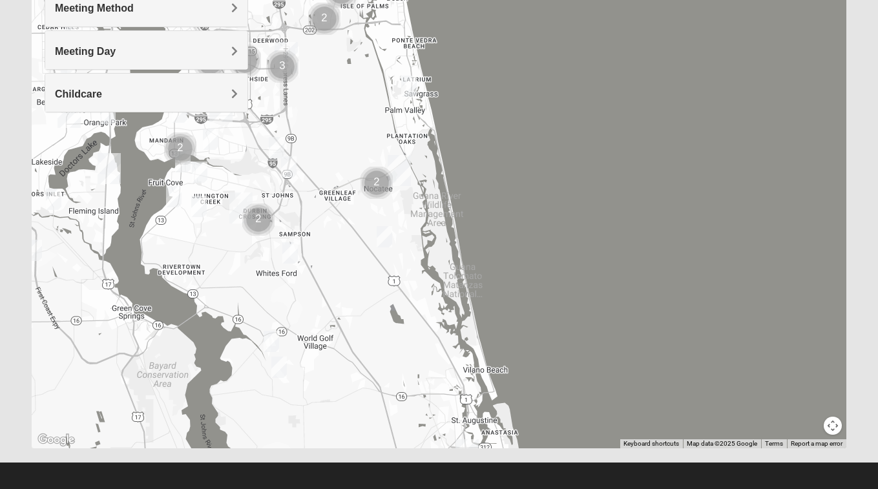
click at [399, 169] on img "Ponte Vedra" at bounding box center [399, 170] width 23 height 31
click at [397, 133] on div "[STREET_ADDRESS][PERSON_NAME][PERSON_NAME]" at bounding box center [403, 138] width 136 height 19
click at [376, 176] on img "Cluster of 2 groups" at bounding box center [376, 183] width 32 height 32
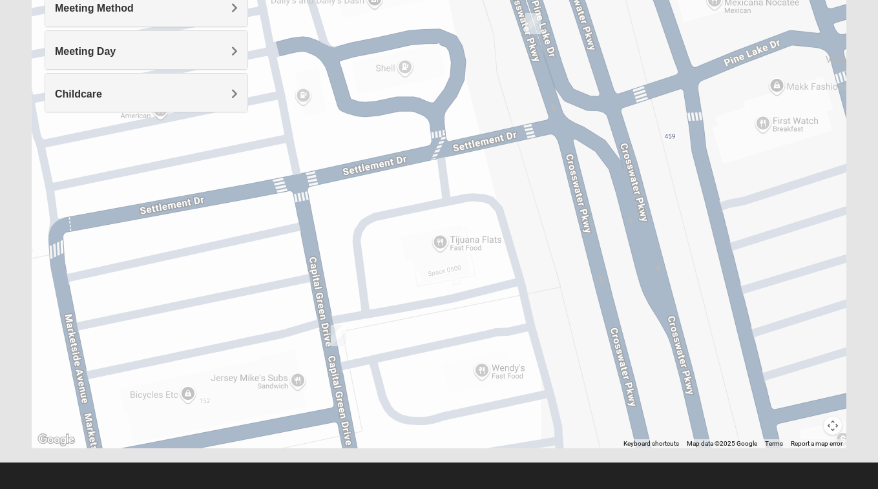
click at [344, 331] on img "Mens Noel 32081" at bounding box center [339, 335] width 16 height 21
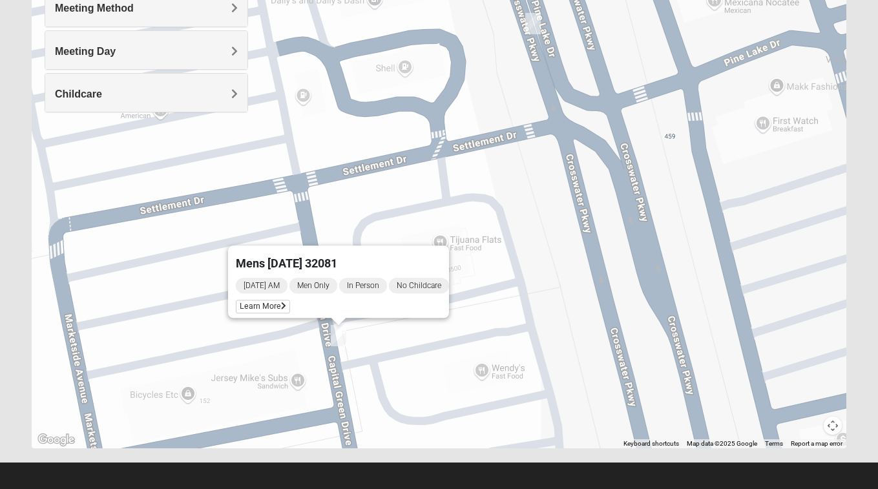
click at [534, 25] on img "Mens Swindell/Rowe 32081" at bounding box center [533, 23] width 16 height 21
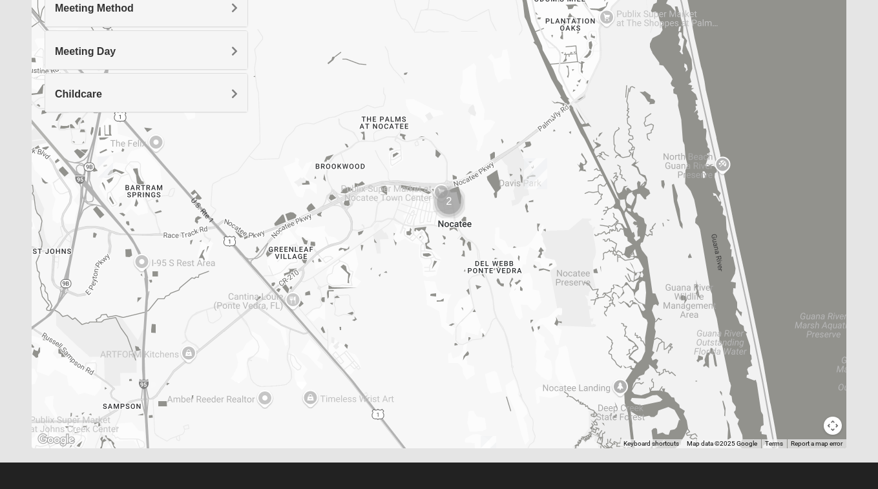
click at [102, 165] on img "Womens Lopez/McCardle 32258" at bounding box center [106, 166] width 16 height 21
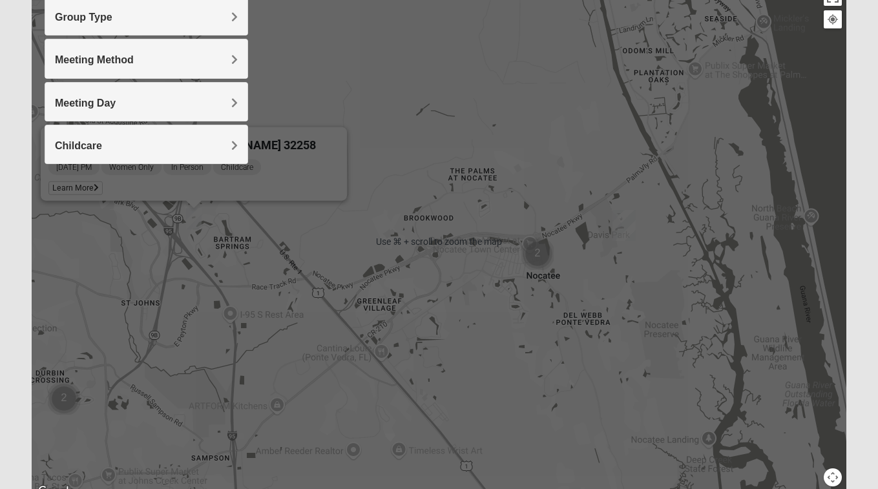
scroll to position [166, 0]
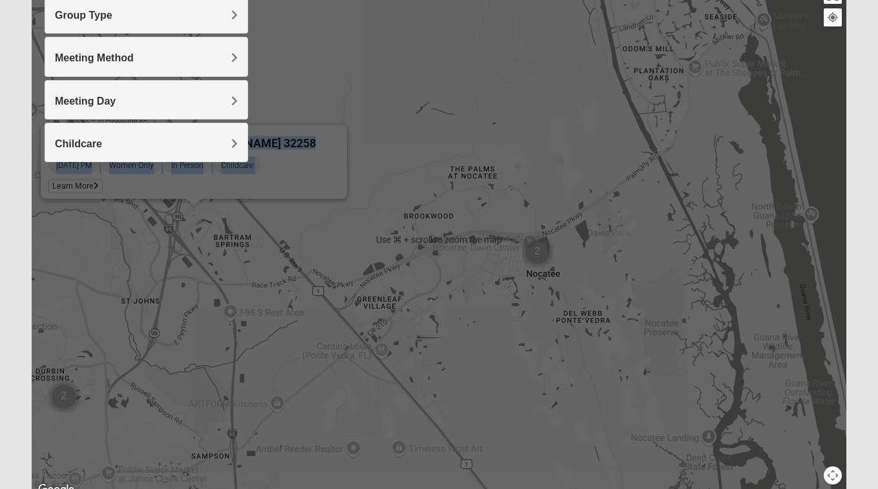
drag, startPoint x: 222, startPoint y: 180, endPoint x: 239, endPoint y: 215, distance: 39.0
click at [239, 215] on div "Womens [PERSON_NAME]/[PERSON_NAME] 32258 [DATE] PM Women Only In Person Childca…" at bounding box center [439, 239] width 814 height 517
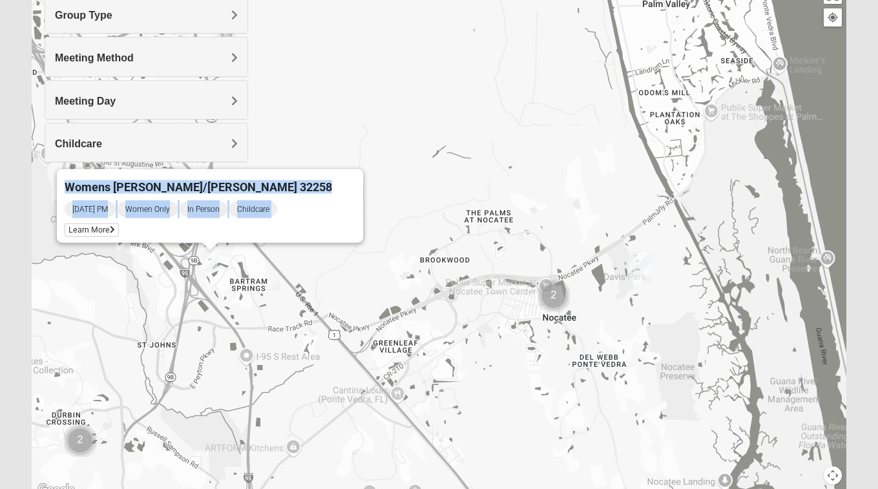
drag, startPoint x: 298, startPoint y: 237, endPoint x: 315, endPoint y: 281, distance: 47.0
click at [315, 282] on div "Womens [PERSON_NAME]/[PERSON_NAME] 32258 [DATE] PM Women Only In Person Childca…" at bounding box center [439, 239] width 814 height 517
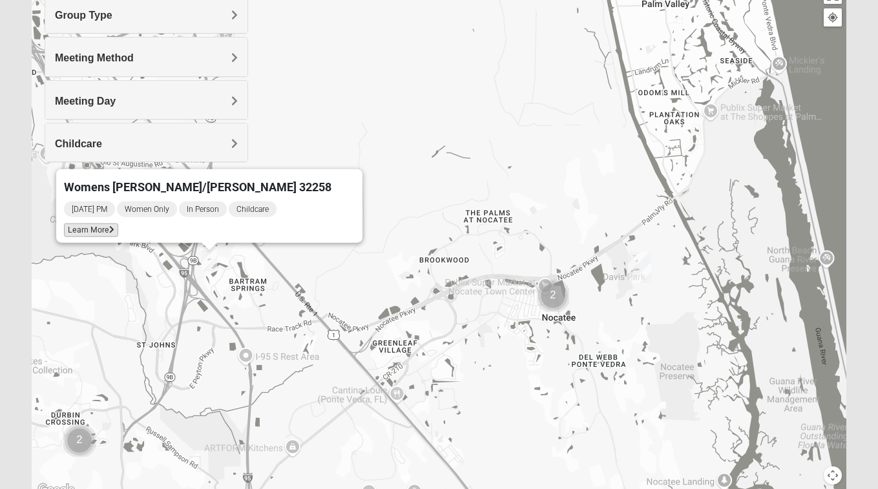
click at [118, 225] on span "Learn More" at bounding box center [91, 230] width 54 height 14
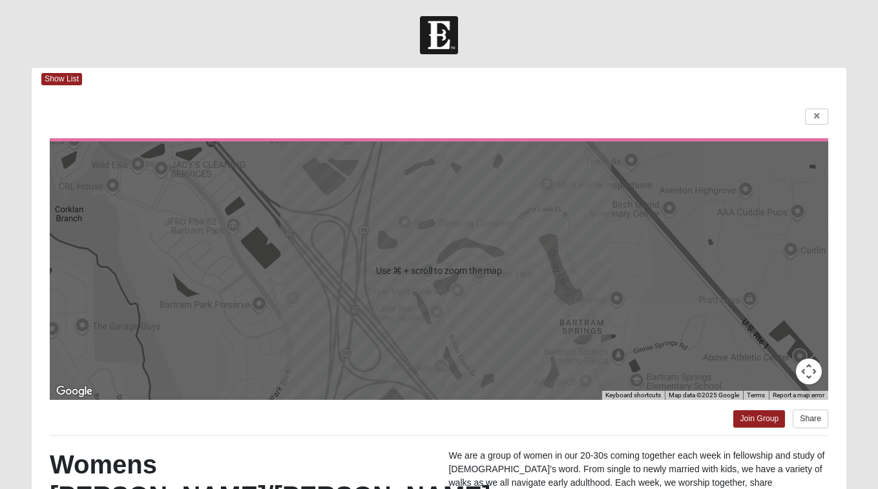
scroll to position [0, 0]
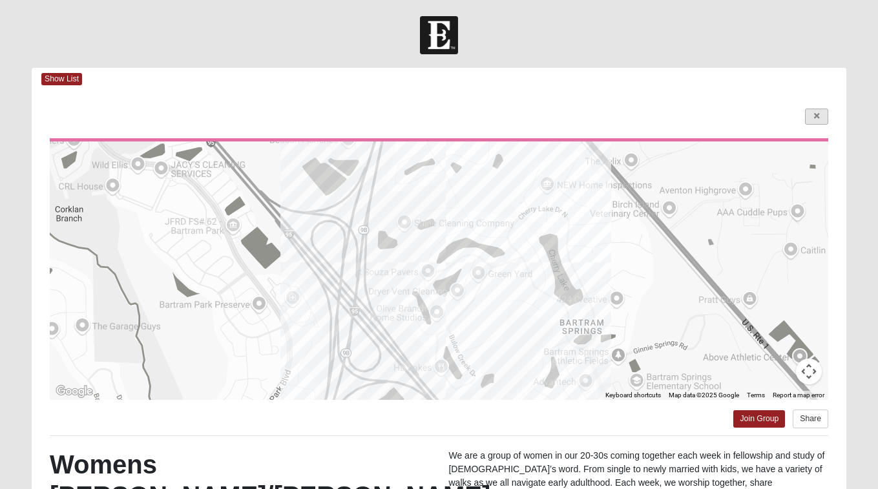
click at [816, 113] on icon at bounding box center [816, 116] width 5 height 8
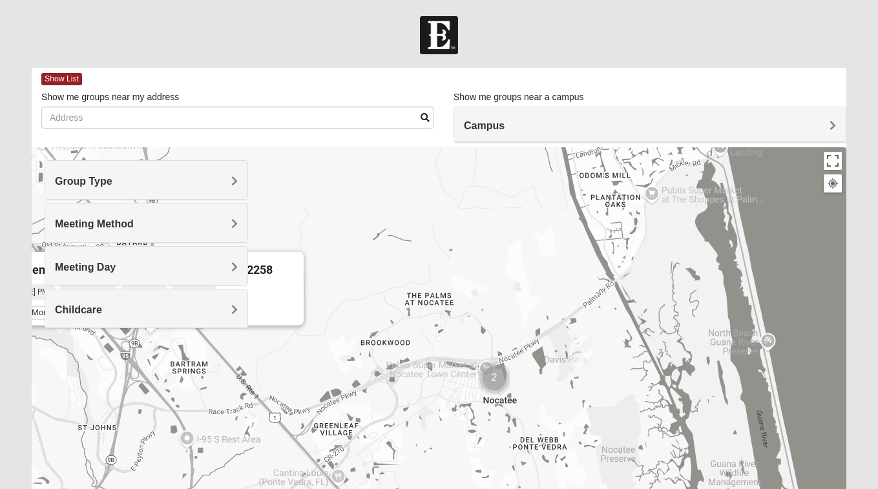
drag, startPoint x: 548, startPoint y: 304, endPoint x: 488, endPoint y: 218, distance: 104.5
click at [488, 218] on div "Womens [PERSON_NAME]/[PERSON_NAME] 32258 [DATE] PM Women Only In Person Childca…" at bounding box center [439, 405] width 814 height 517
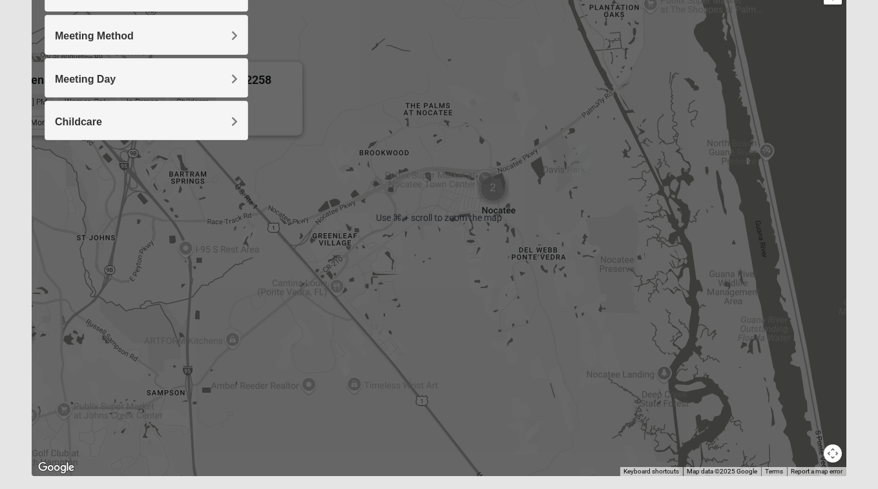
scroll to position [191, 0]
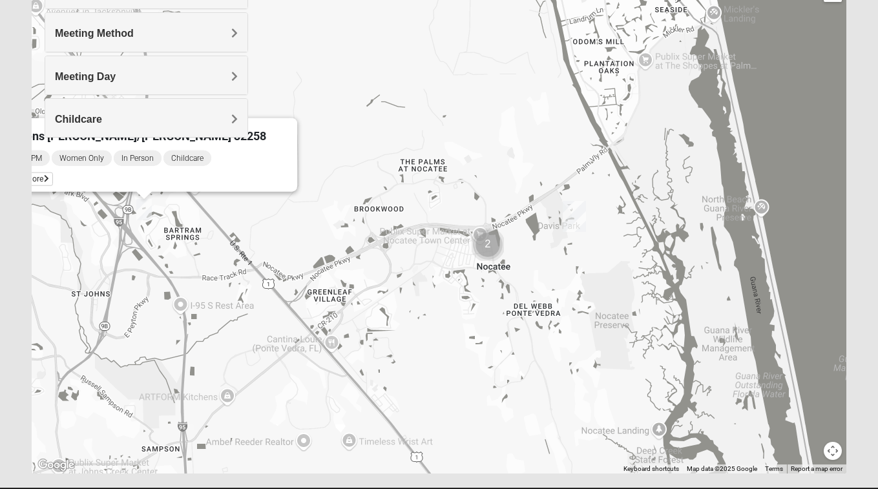
drag, startPoint x: 597, startPoint y: 198, endPoint x: 594, endPoint y: 263, distance: 64.6
click at [594, 264] on div "Womens [PERSON_NAME]/[PERSON_NAME] 32258 [DATE] PM Women Only In Person Childca…" at bounding box center [439, 215] width 814 height 517
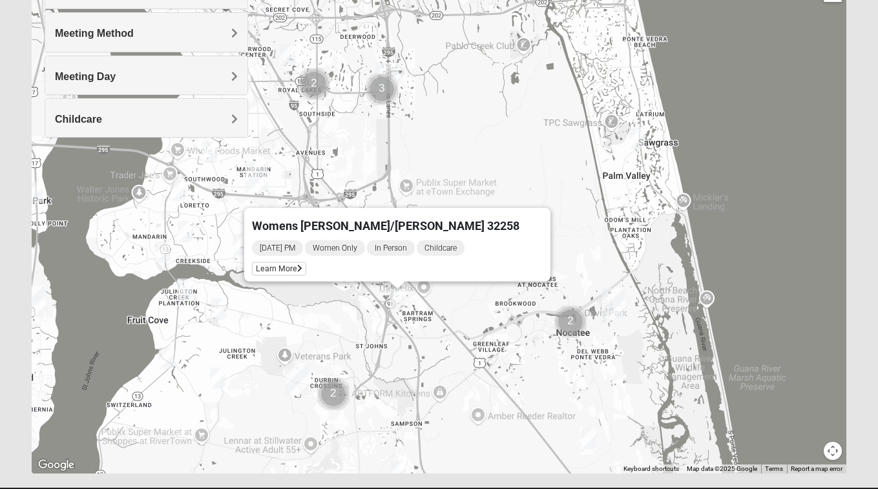
drag, startPoint x: 679, startPoint y: 259, endPoint x: 674, endPoint y: 278, distance: 20.2
click at [674, 278] on div "Womens [PERSON_NAME]/[PERSON_NAME] 32258 [DATE] PM Women Only In Person Childca…" at bounding box center [439, 215] width 814 height 517
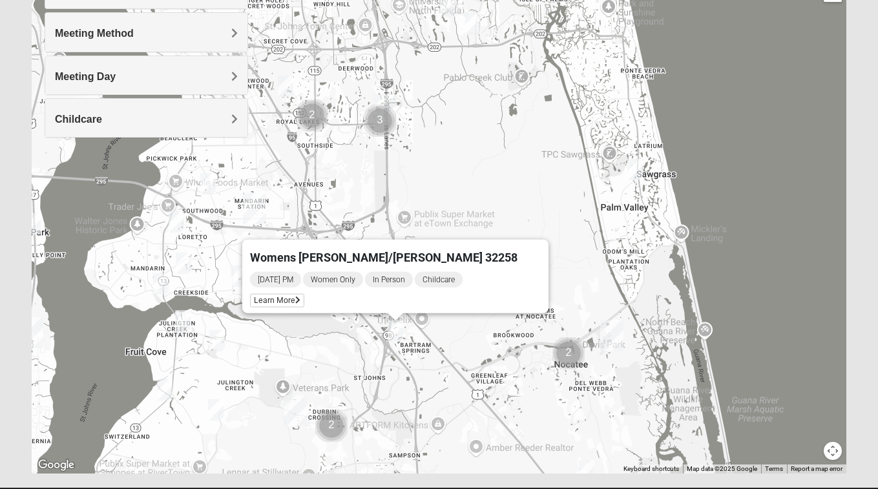
drag, startPoint x: 675, startPoint y: 229, endPoint x: 675, endPoint y: 261, distance: 32.3
click at [675, 261] on div "Womens [PERSON_NAME]/[PERSON_NAME] 32258 [DATE] PM Women Only In Person Childca…" at bounding box center [439, 215] width 814 height 517
click at [507, 220] on div "Womens [PERSON_NAME]/[PERSON_NAME] 32258 [DATE] PM Women Only In Person Childca…" at bounding box center [439, 215] width 814 height 517
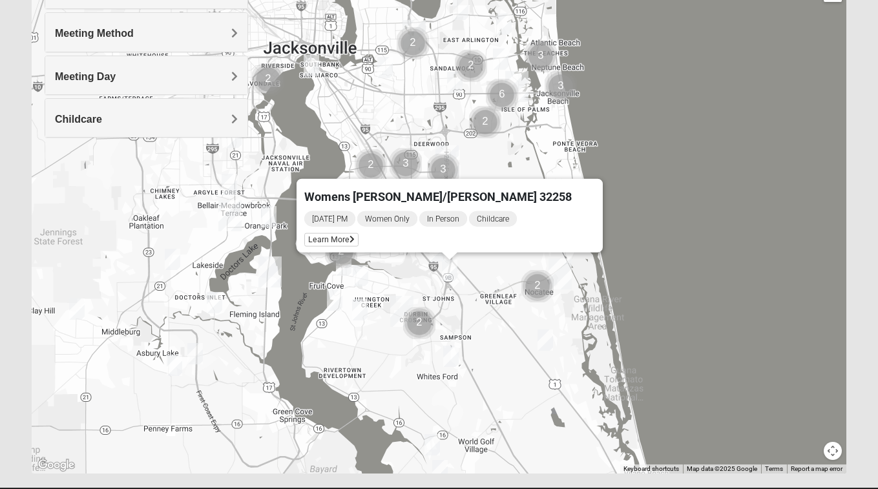
click at [453, 349] on img "Mixed Stevens 32092" at bounding box center [451, 356] width 16 height 21
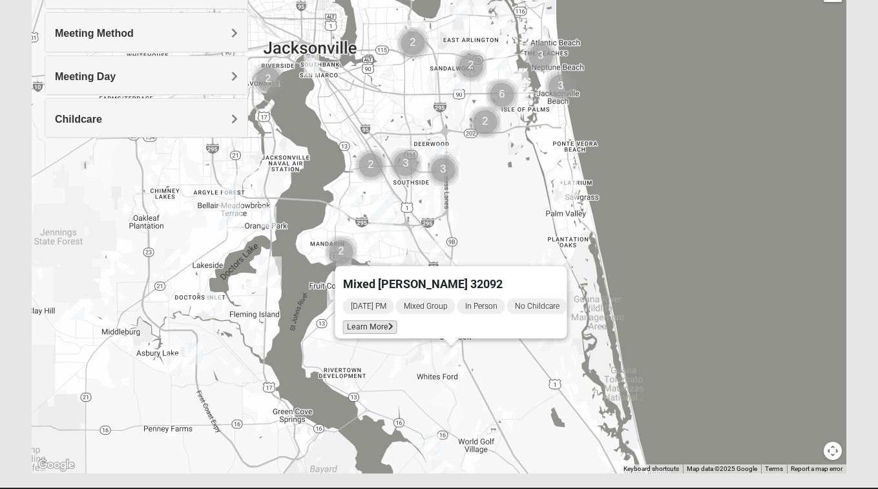
click at [371, 320] on span "Learn More" at bounding box center [370, 327] width 54 height 14
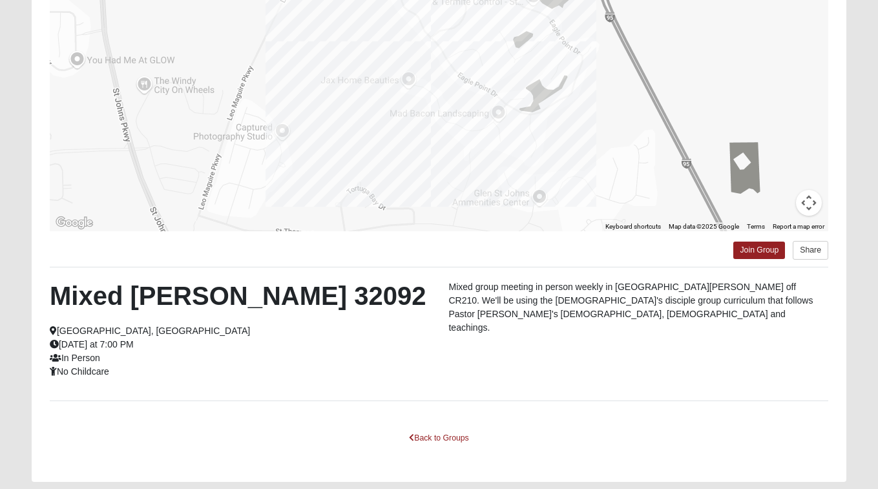
scroll to position [162, 0]
